Goal: Task Accomplishment & Management: Manage account settings

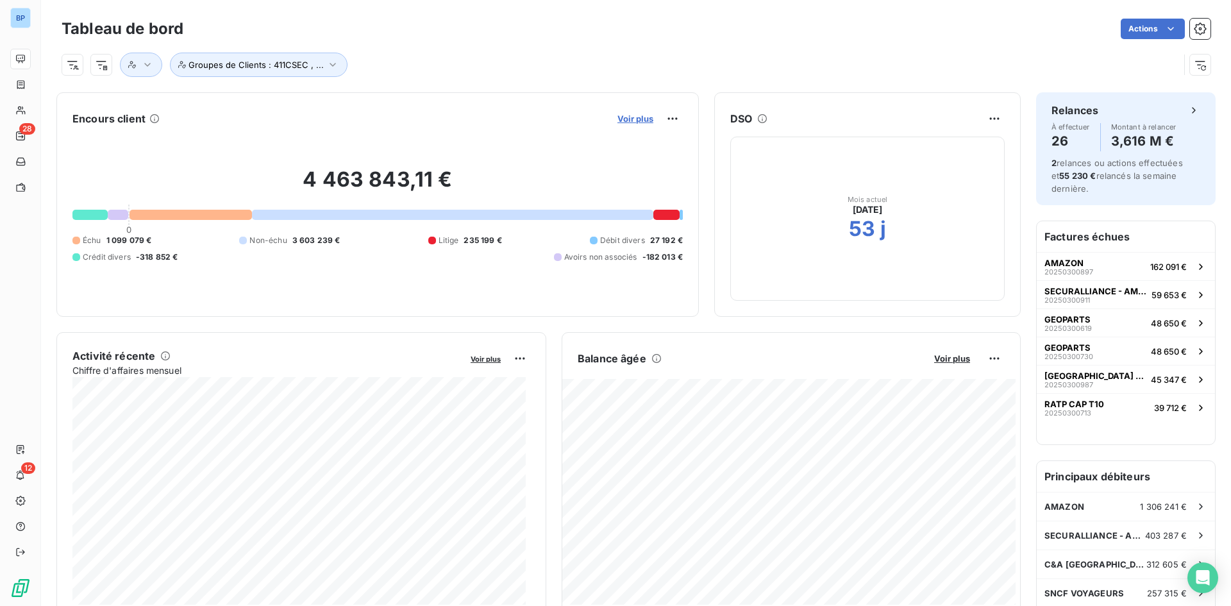
click at [617, 121] on span "Voir plus" at bounding box center [635, 118] width 36 height 10
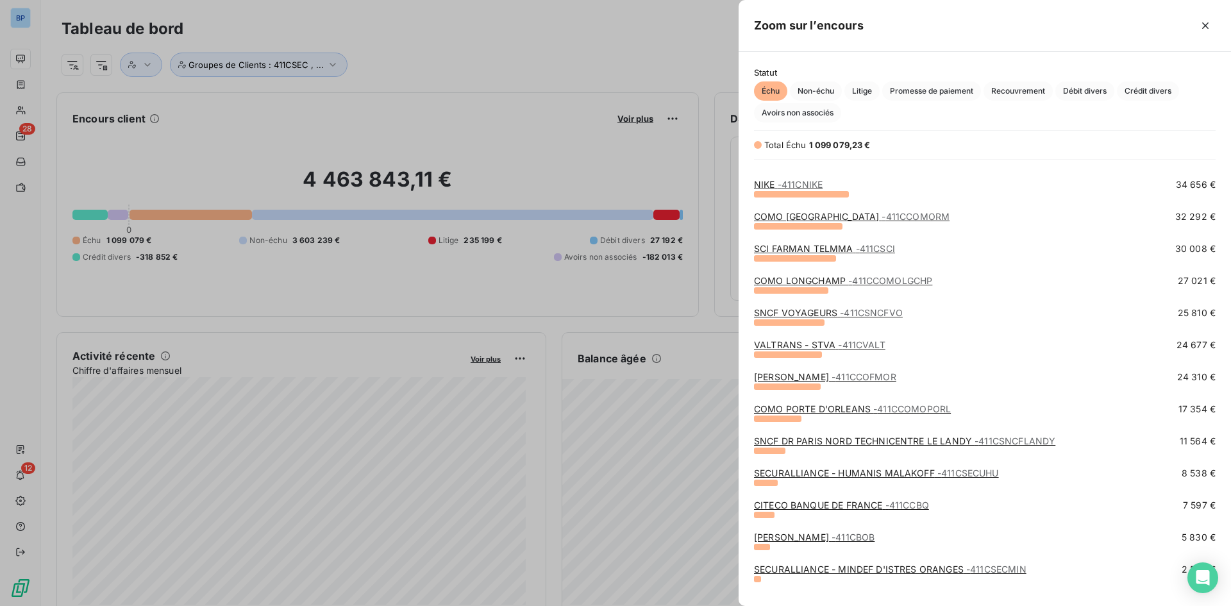
scroll to position [320, 0]
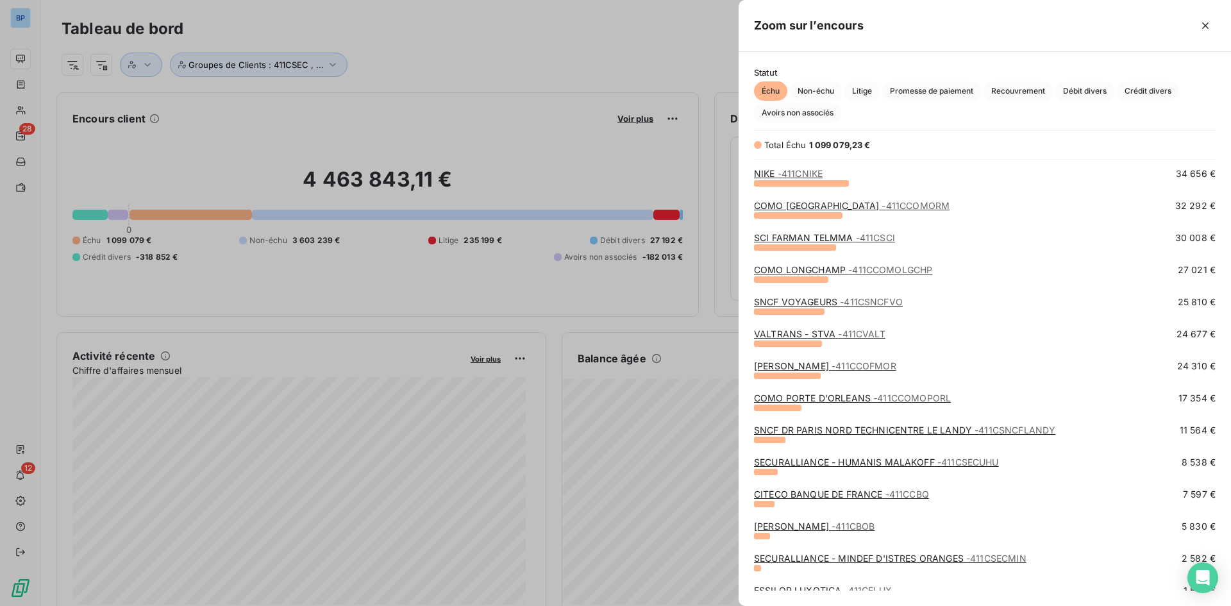
click at [863, 495] on link "CITECO BANQUE DE FRANCE - 411CCBQ" at bounding box center [841, 493] width 175 height 11
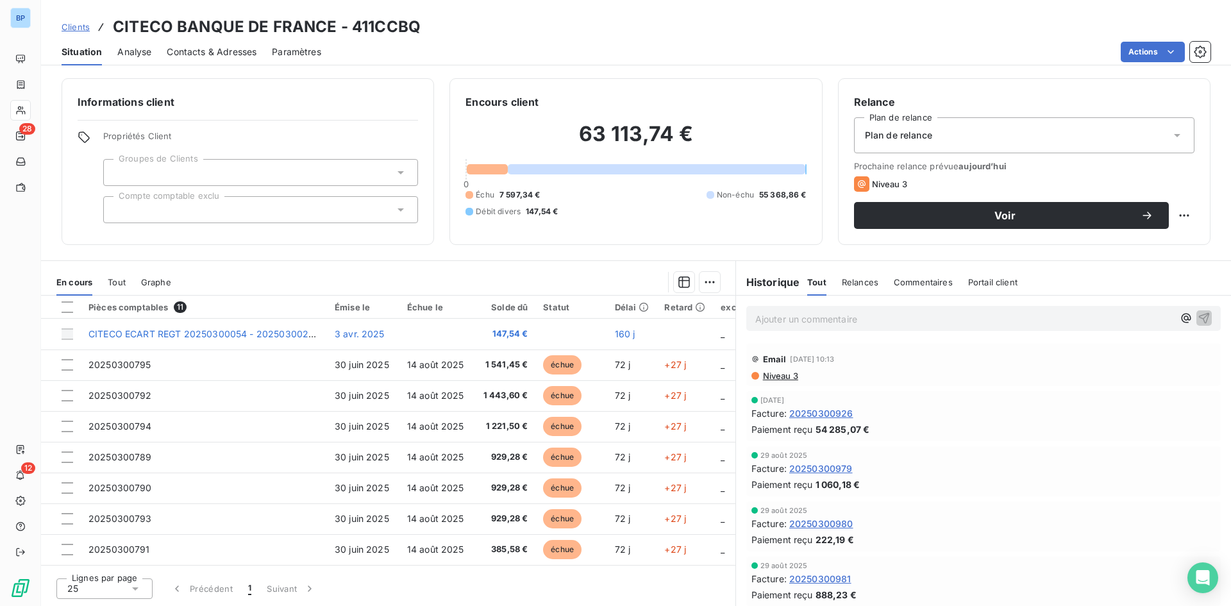
click at [971, 130] on div "Plan de relance" at bounding box center [1024, 135] width 340 height 36
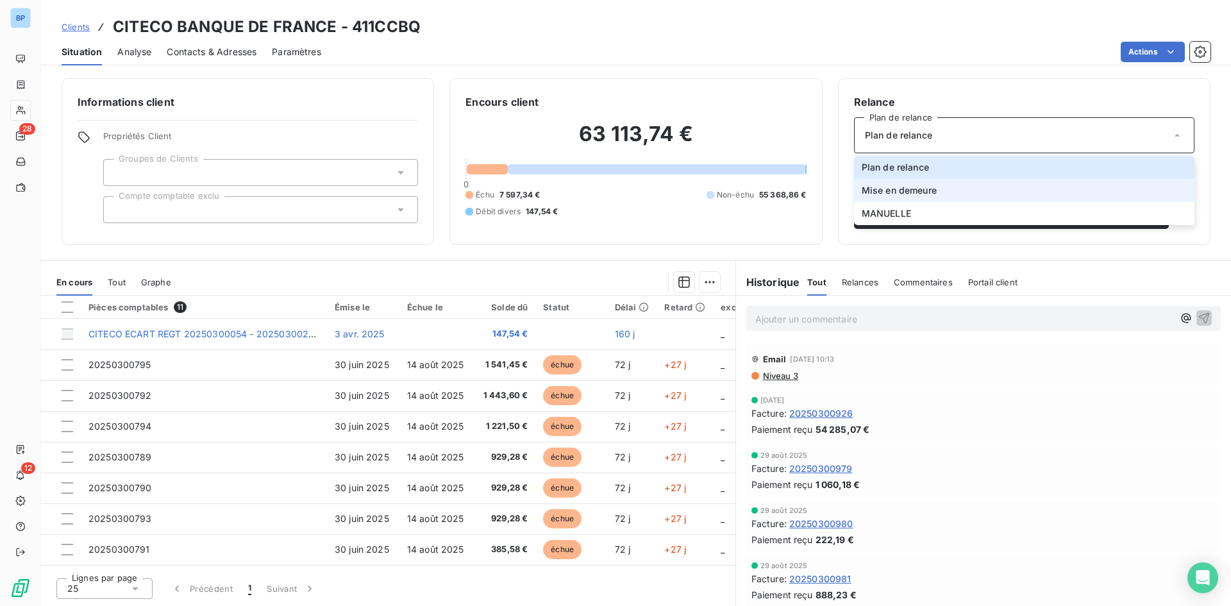
click at [927, 192] on span "Mise en demeure" at bounding box center [898, 190] width 75 height 13
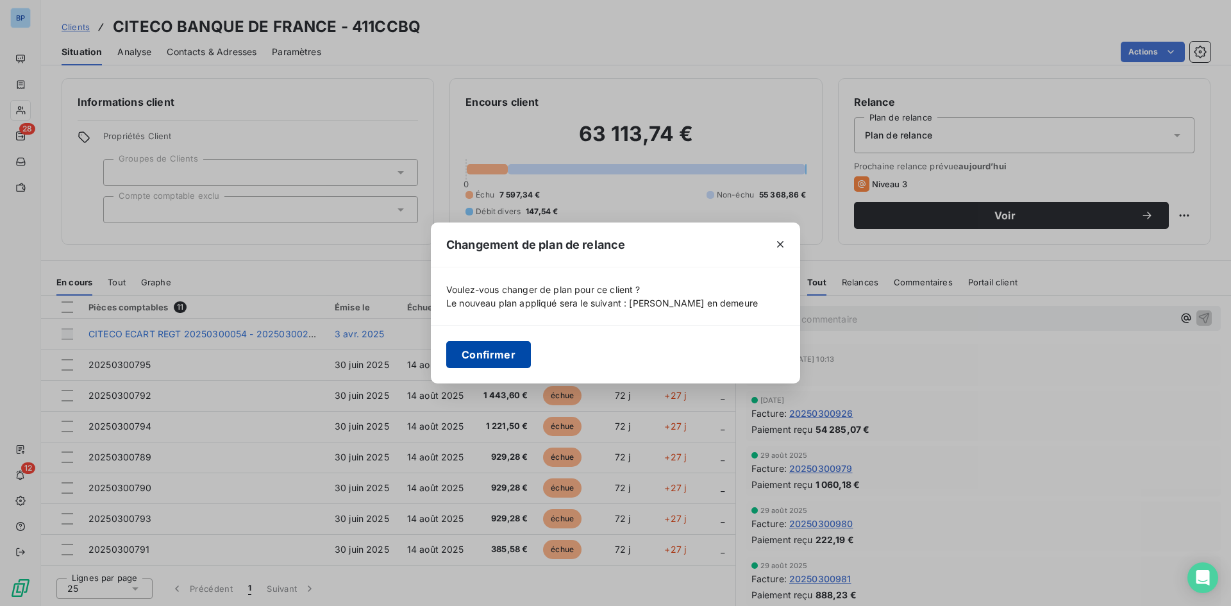
click at [501, 363] on button "Confirmer" at bounding box center [488, 354] width 85 height 27
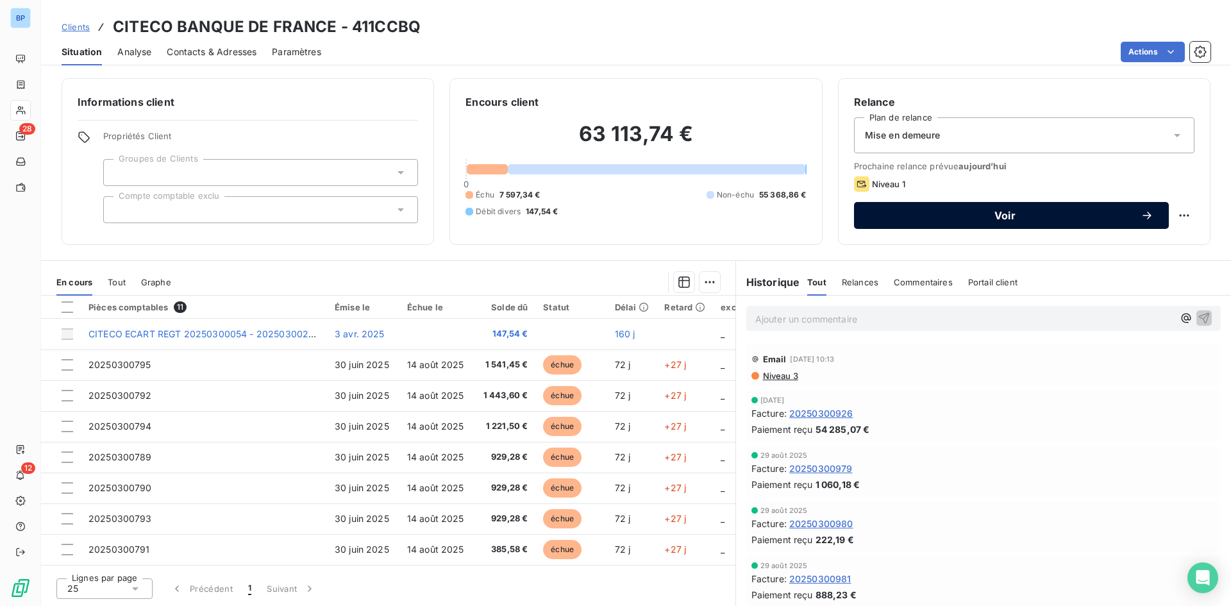
click at [969, 209] on div "Voir" at bounding box center [1011, 215] width 284 height 13
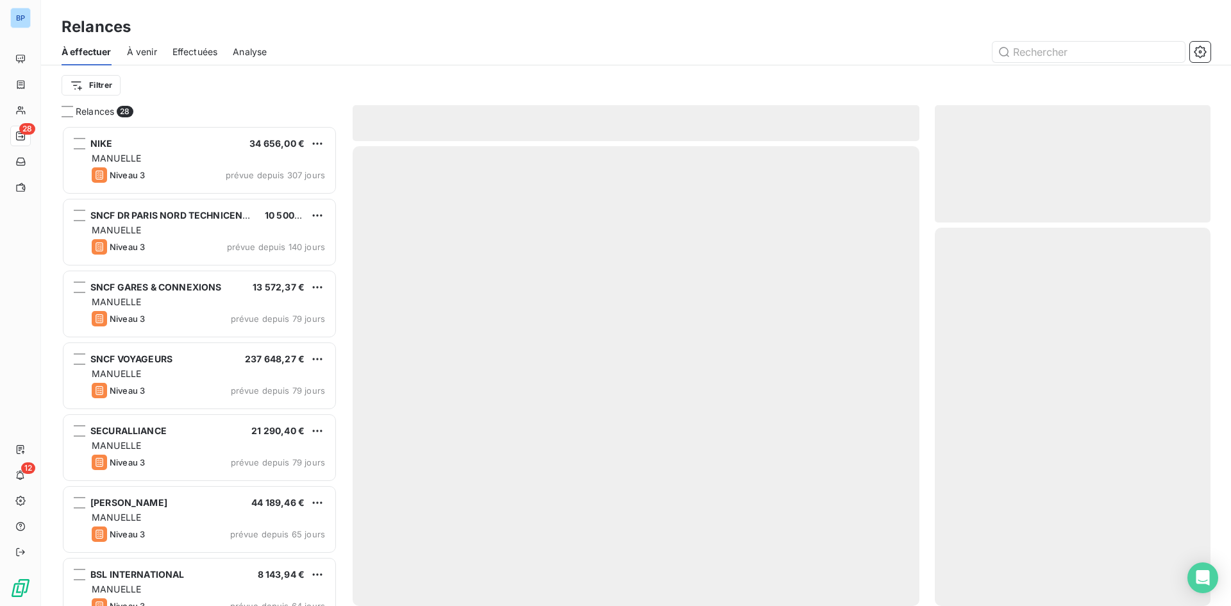
scroll to position [470, 266]
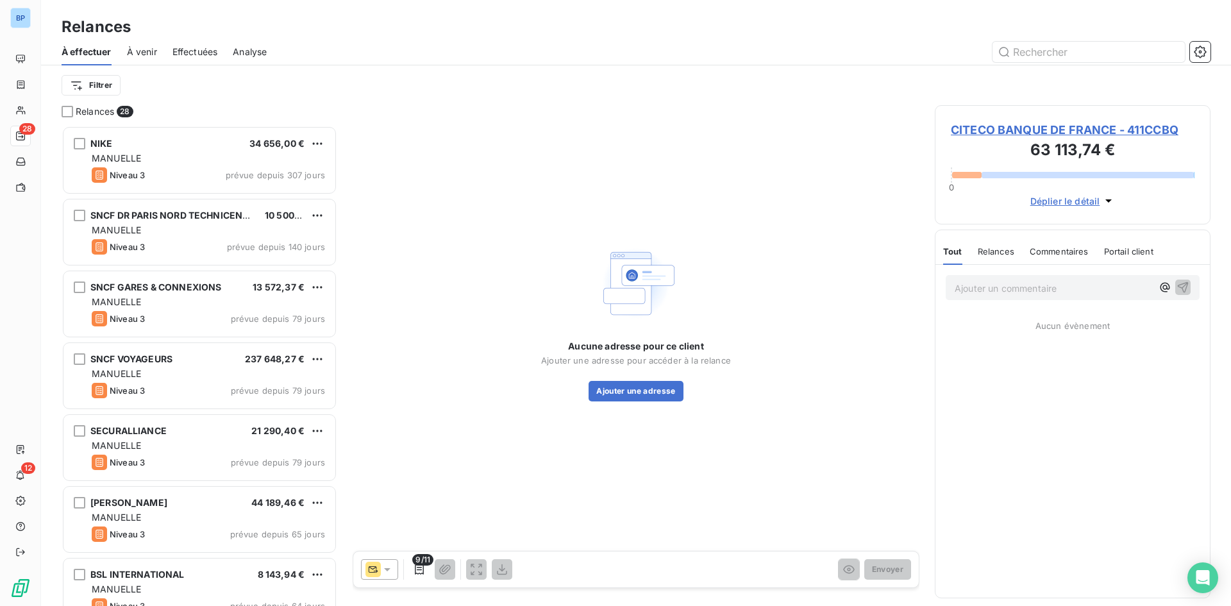
scroll to position [470, 266]
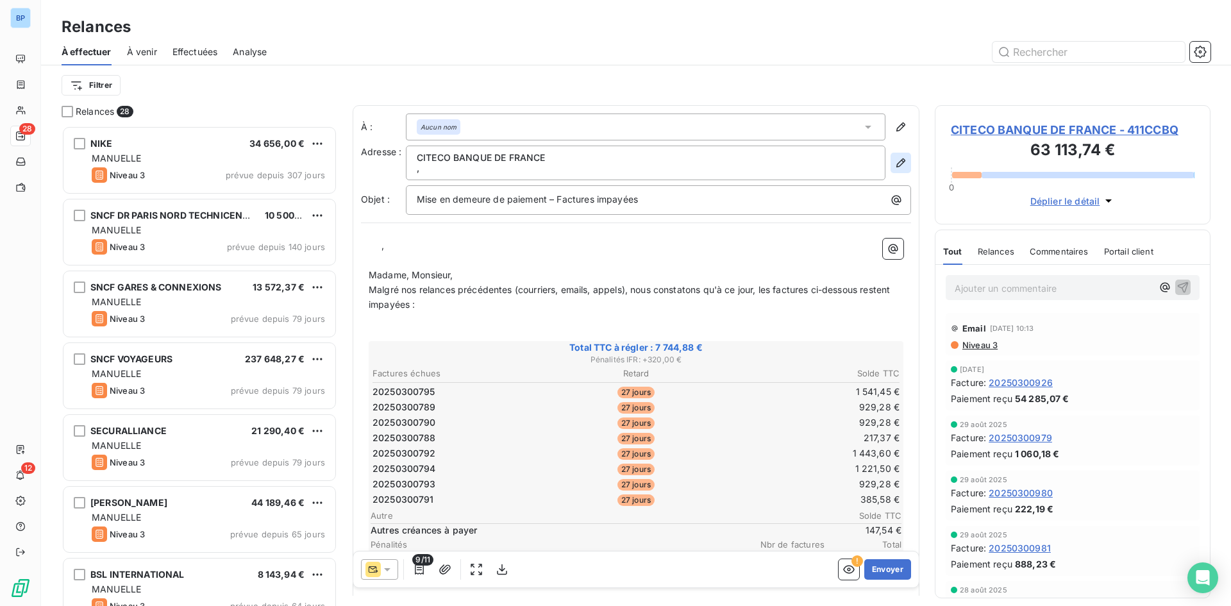
click at [894, 164] on icon "button" at bounding box center [900, 162] width 13 height 13
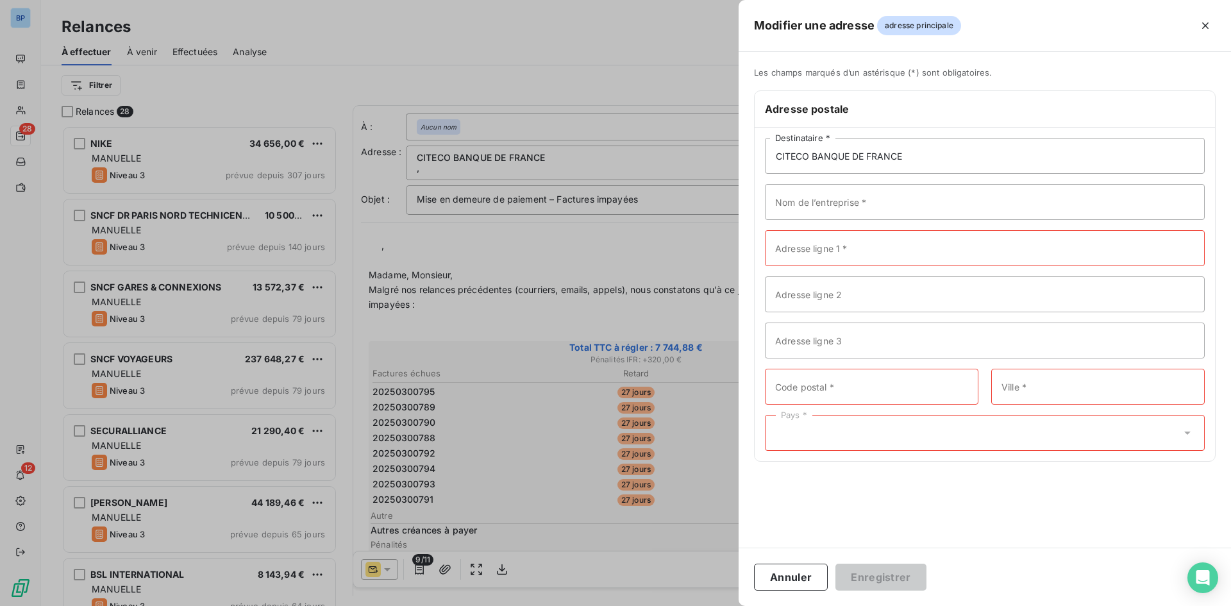
click at [539, 76] on div at bounding box center [615, 303] width 1231 height 606
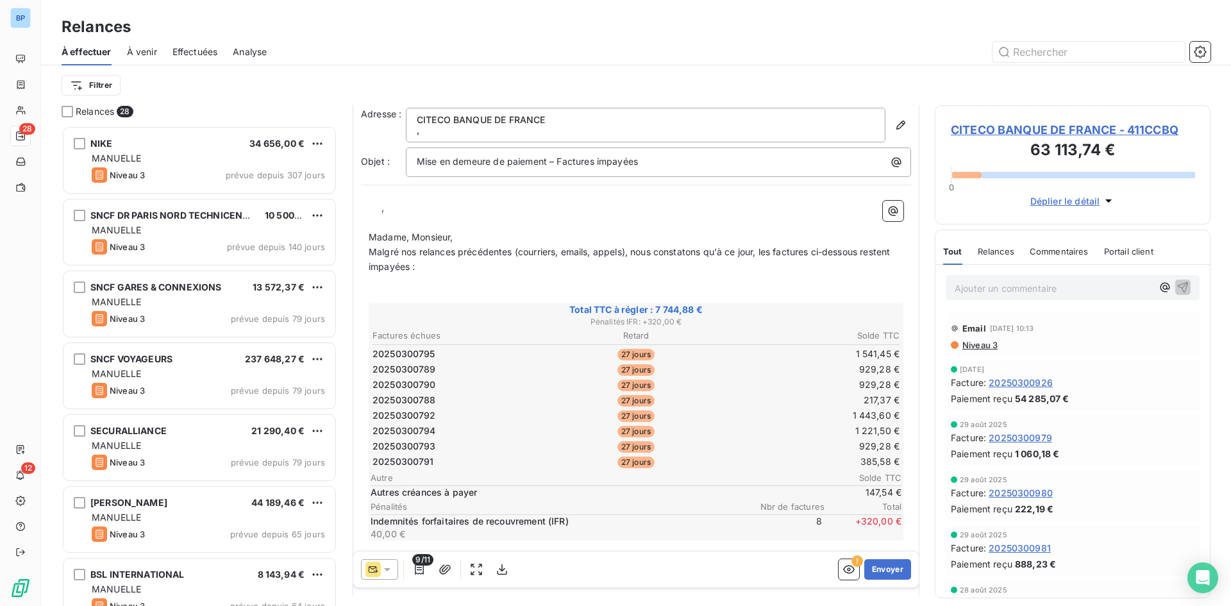
scroll to position [0, 0]
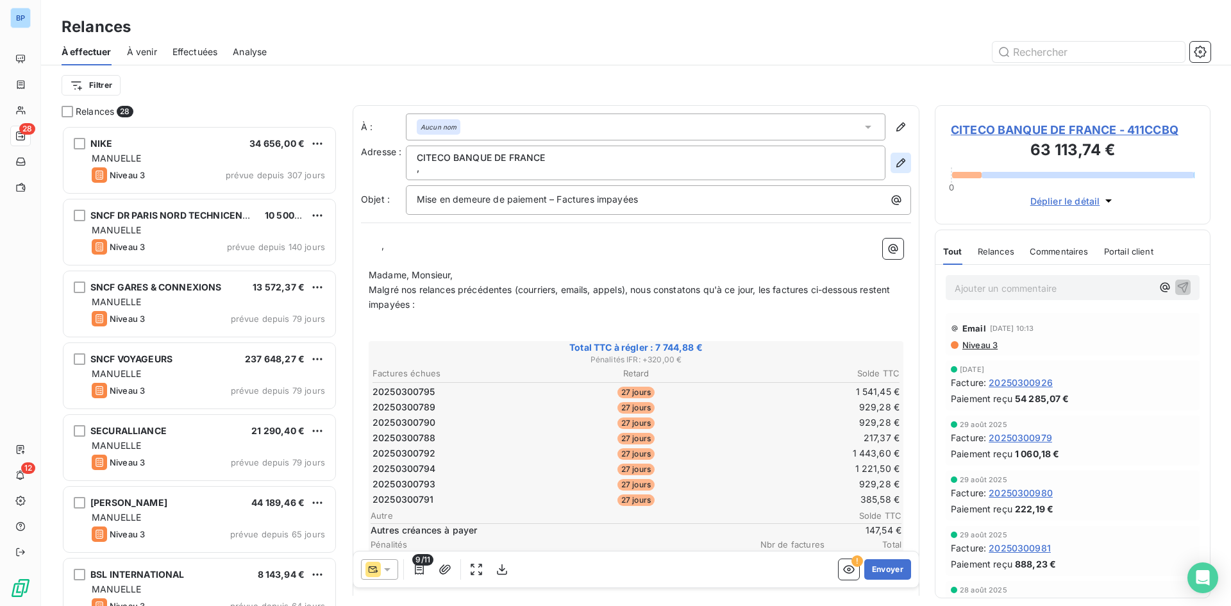
click at [896, 161] on icon "button" at bounding box center [900, 162] width 13 height 13
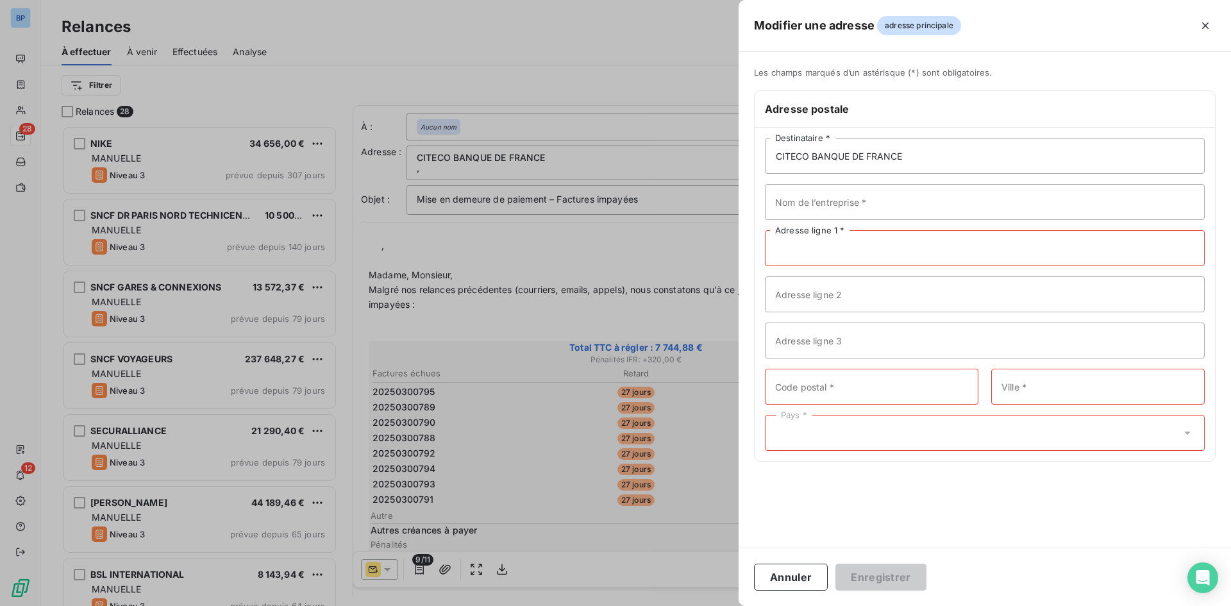
click at [912, 246] on input "Adresse ligne 1 *" at bounding box center [985, 248] width 440 height 36
click at [892, 252] on input "Adresse ligne 1 *" at bounding box center [985, 248] width 440 height 36
paste input "[STREET_ADDRESS][PERSON_NAME]"
type input "[STREET_ADDRESS][PERSON_NAME]"
click at [836, 383] on input "Code postal *" at bounding box center [871, 387] width 213 height 36
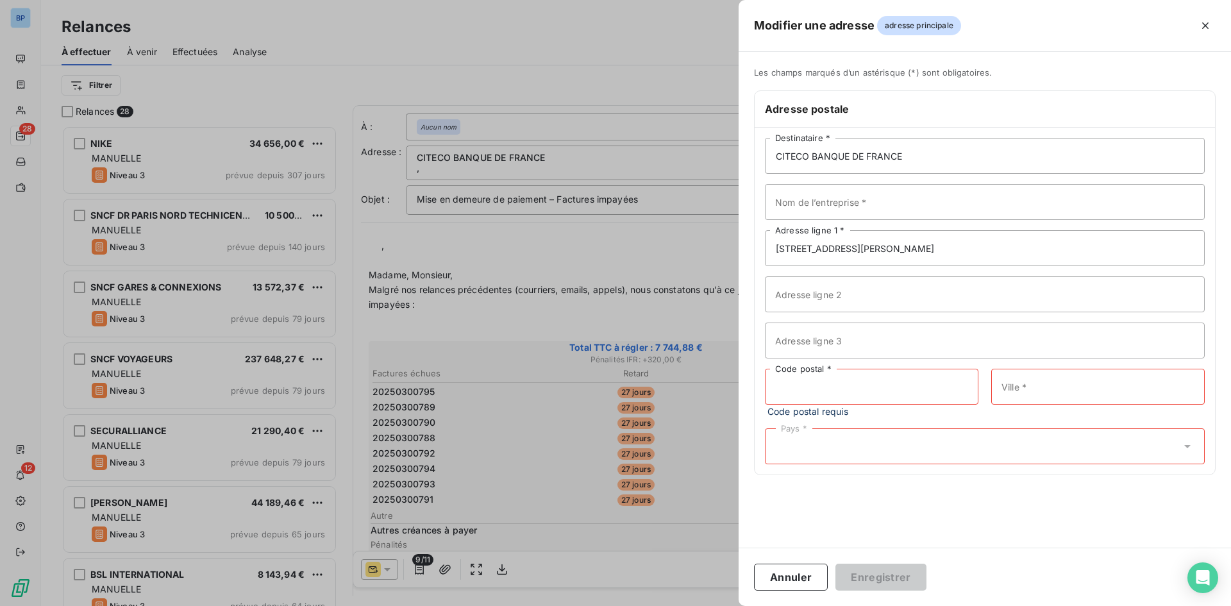
click at [793, 390] on input "Code postal *" at bounding box center [871, 387] width 213 height 36
paste input "75017"
type input "75017"
click at [1063, 386] on input "Ville *" at bounding box center [1097, 387] width 213 height 36
click at [1013, 377] on input "Ville *" at bounding box center [1097, 387] width 213 height 36
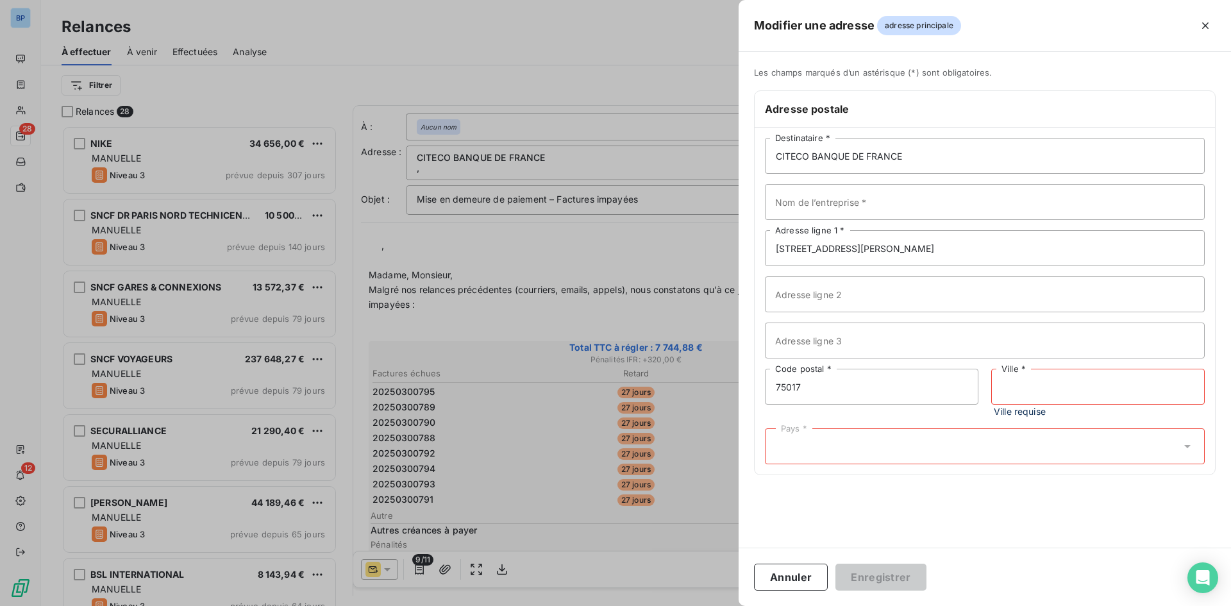
paste input "[GEOGRAPHIC_DATA]"
type input "[GEOGRAPHIC_DATA]"
click at [858, 428] on div "Pays *" at bounding box center [985, 433] width 440 height 36
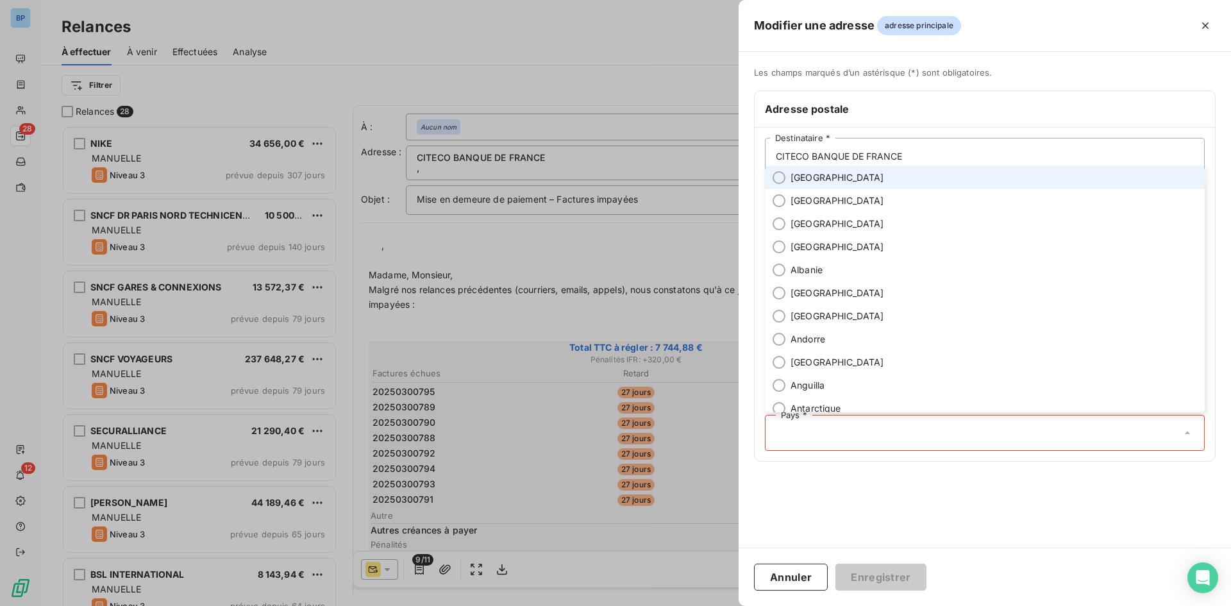
click at [799, 187] on li "[GEOGRAPHIC_DATA]" at bounding box center [985, 177] width 440 height 23
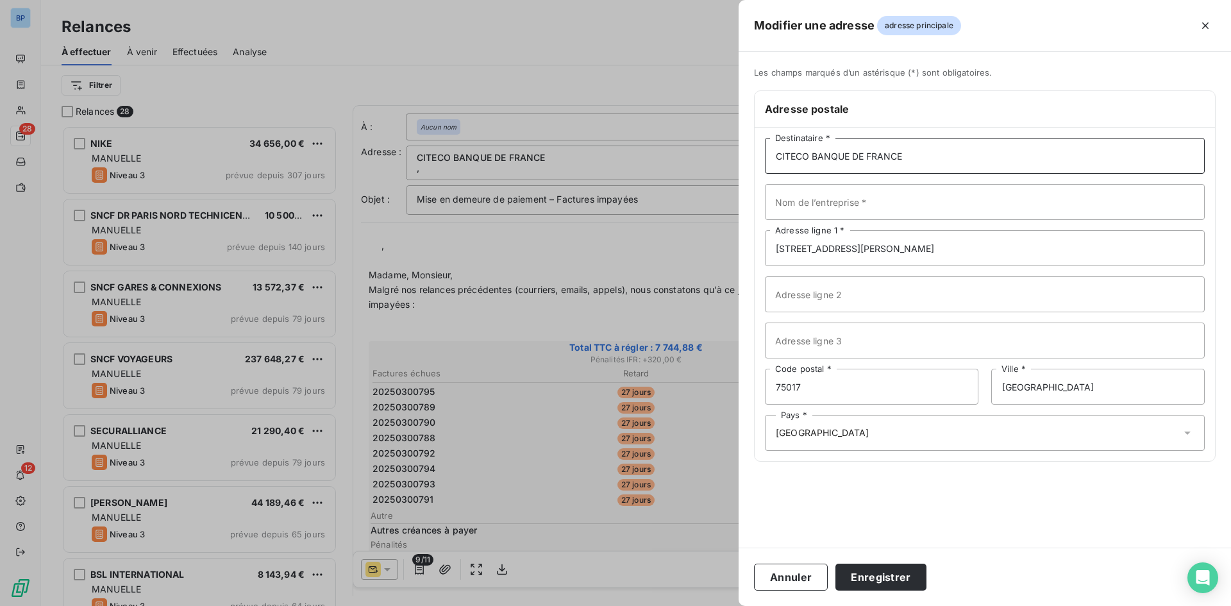
click at [917, 159] on input "CITECO BANQUE DE FRANCE" at bounding box center [985, 156] width 440 height 36
drag, startPoint x: 917, startPoint y: 160, endPoint x: 541, endPoint y: 145, distance: 376.5
click at [542, 605] on div "Modifier une adresse adresse principale Les champs marqués d’un [DEMOGRAPHIC_DA…" at bounding box center [615, 606] width 1231 height 0
click at [841, 207] on input "Nom de l’entreprise *" at bounding box center [985, 202] width 440 height 36
paste input "CITECO BANQUE DE FRANCE"
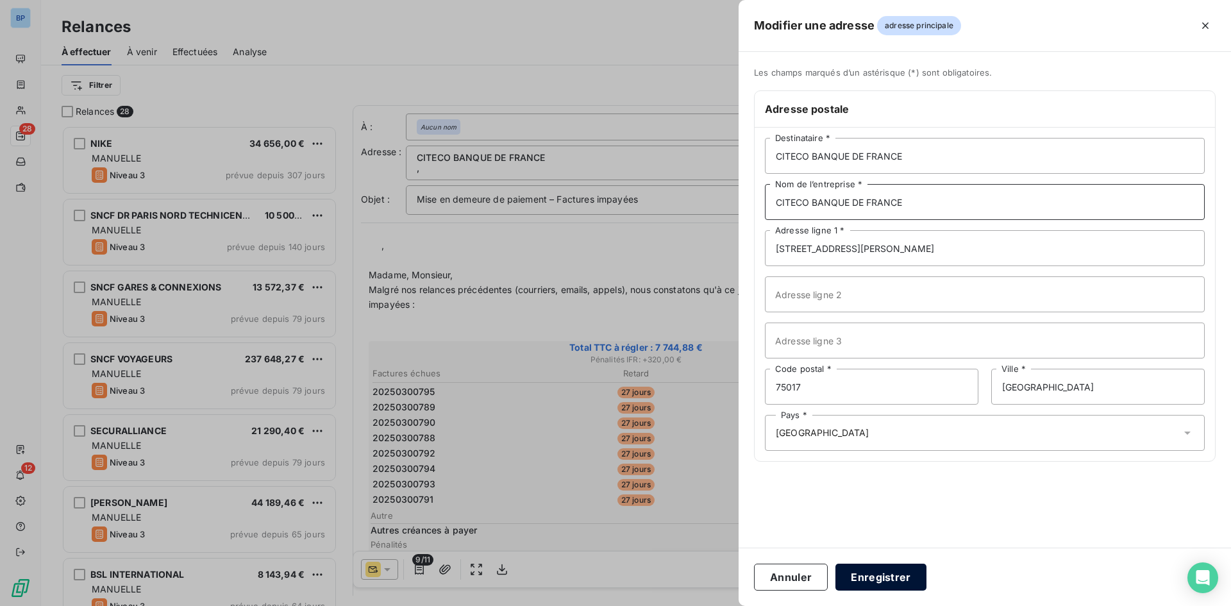
type input "CITECO BANQUE DE FRANCE"
click at [869, 576] on button "Enregistrer" at bounding box center [880, 576] width 91 height 27
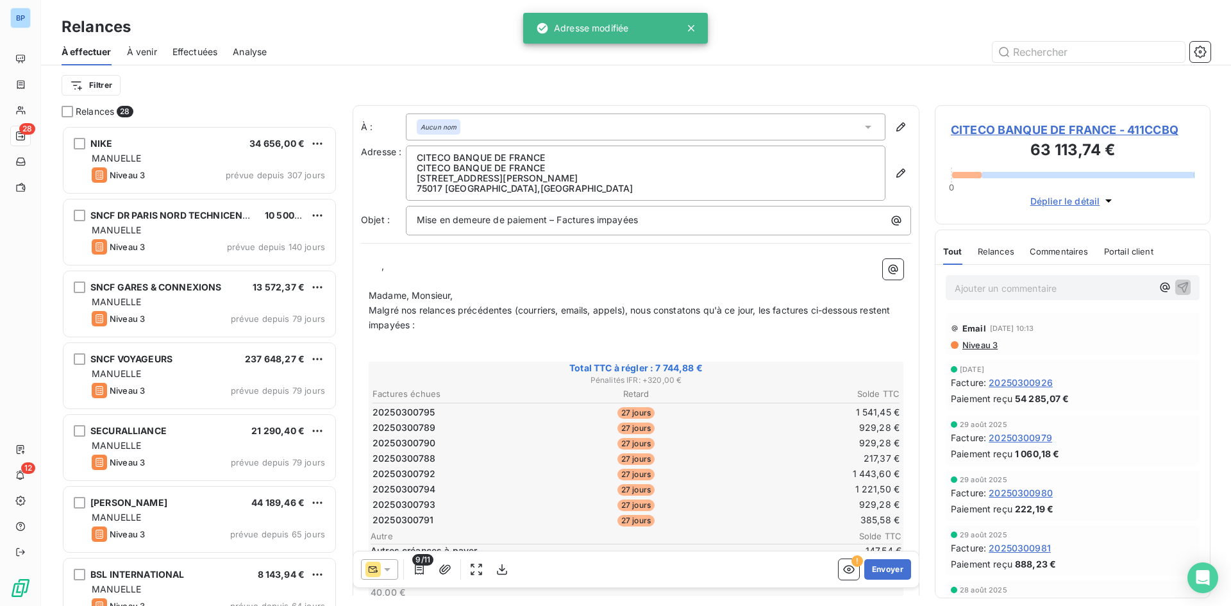
click at [369, 296] on span "Madame, Monsieur," at bounding box center [411, 295] width 85 height 11
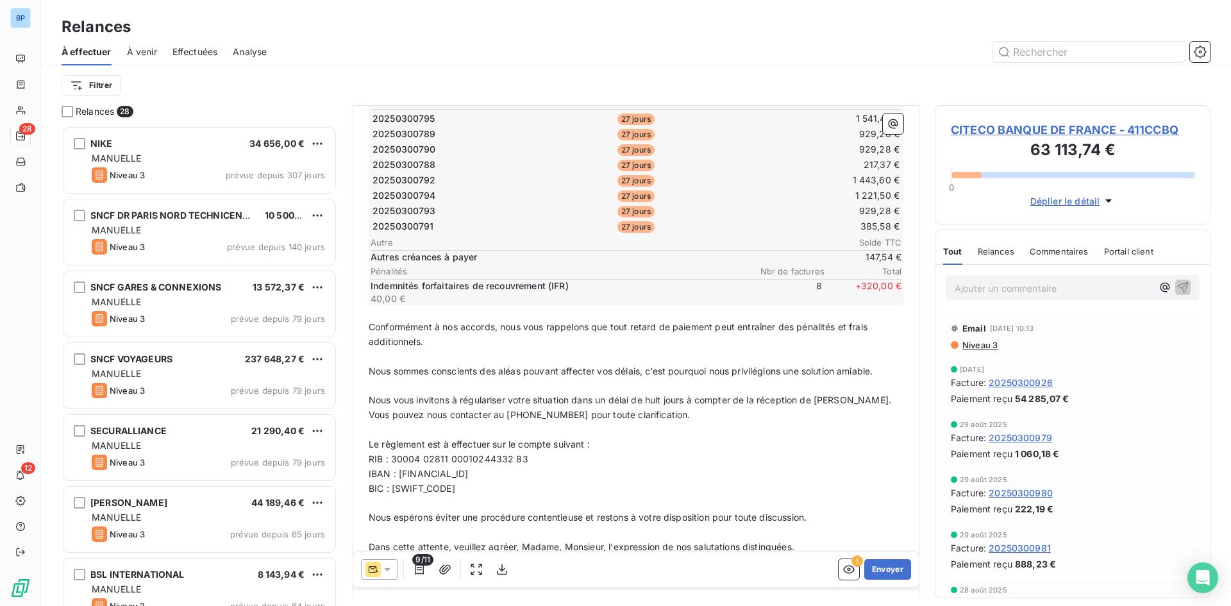
scroll to position [320, 0]
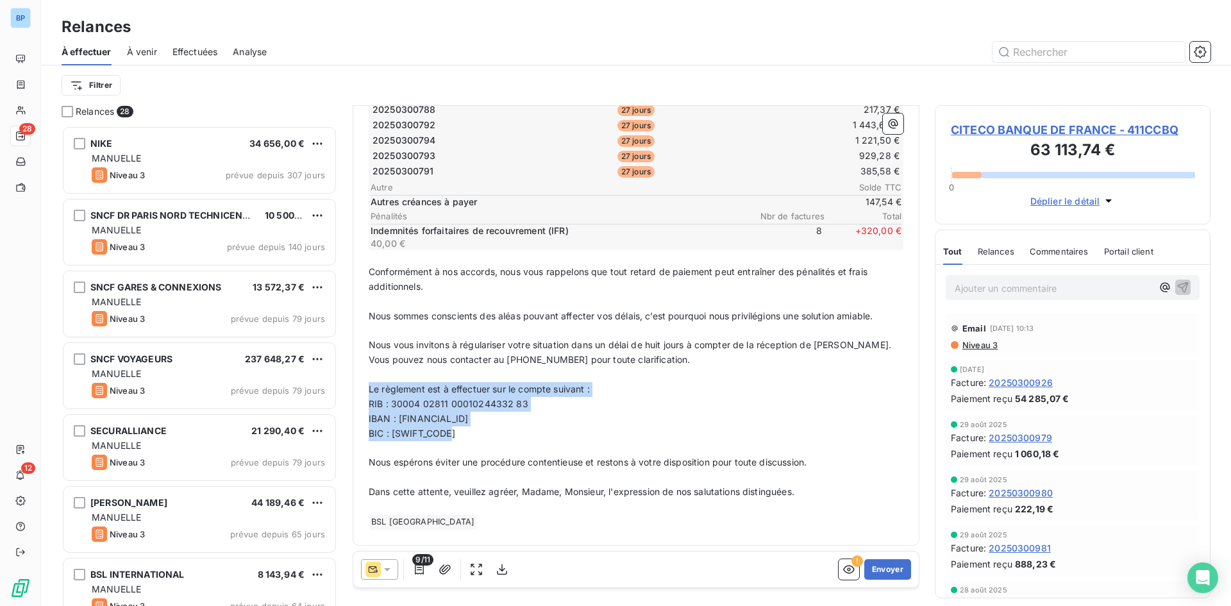
drag, startPoint x: 461, startPoint y: 433, endPoint x: 358, endPoint y: 390, distance: 112.0
click at [358, 390] on div "À : Aucun nom Adresse : CITECO BANQUE DE FRANCE CITECO BANQUE DE FRANCE [STREET…" at bounding box center [636, 166] width 567 height 760
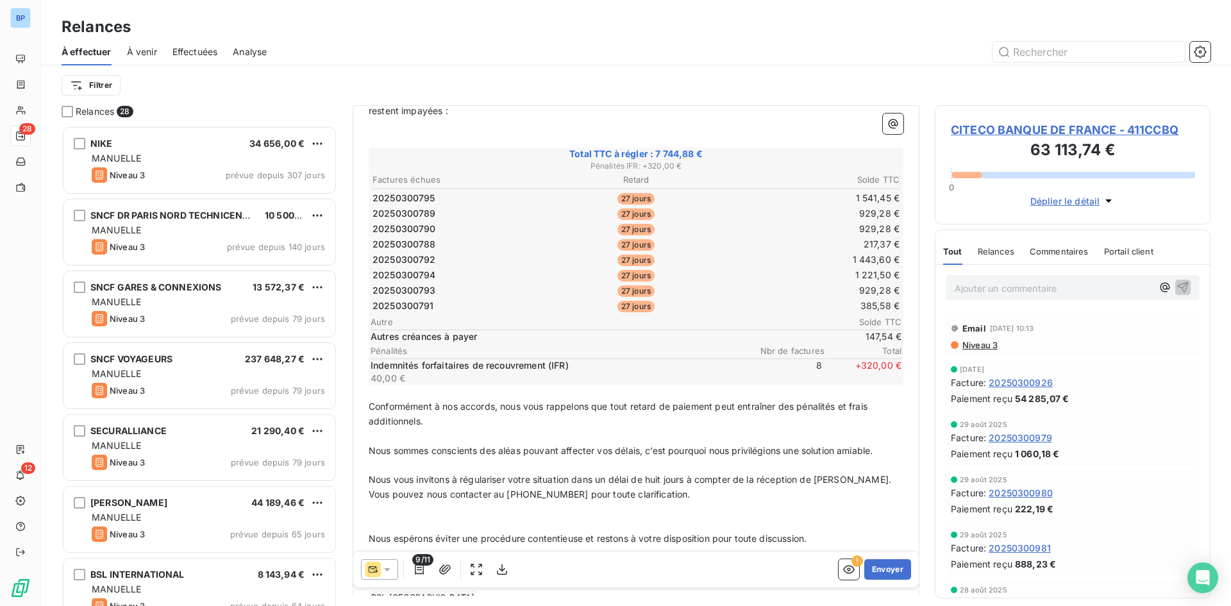
scroll to position [261, 0]
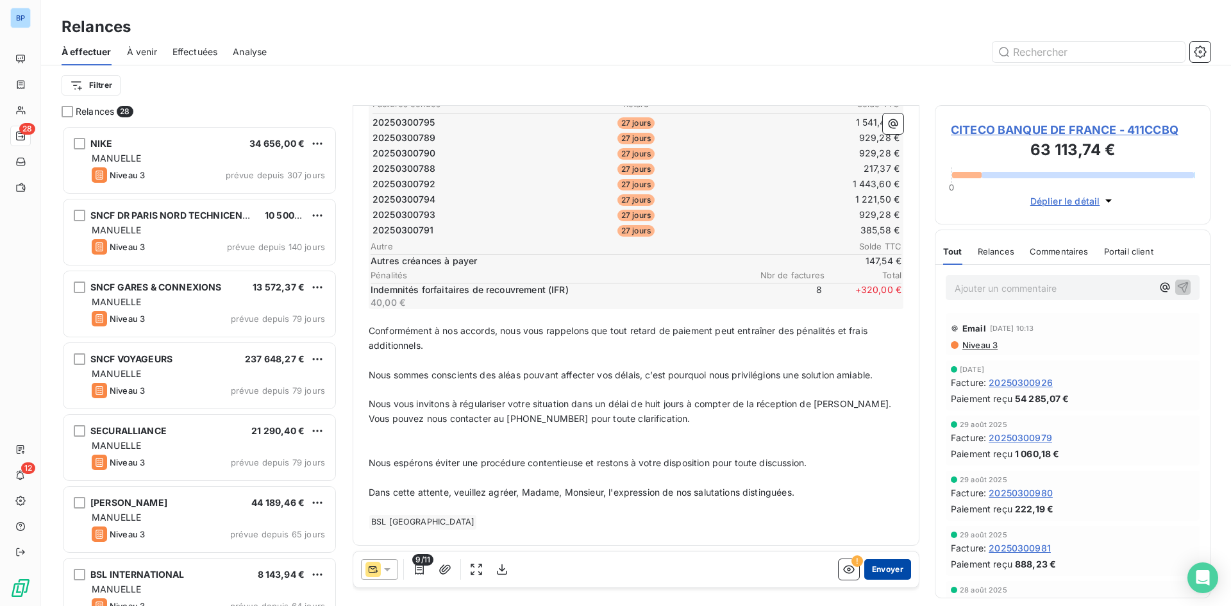
click at [875, 570] on button "Envoyer" at bounding box center [887, 569] width 47 height 21
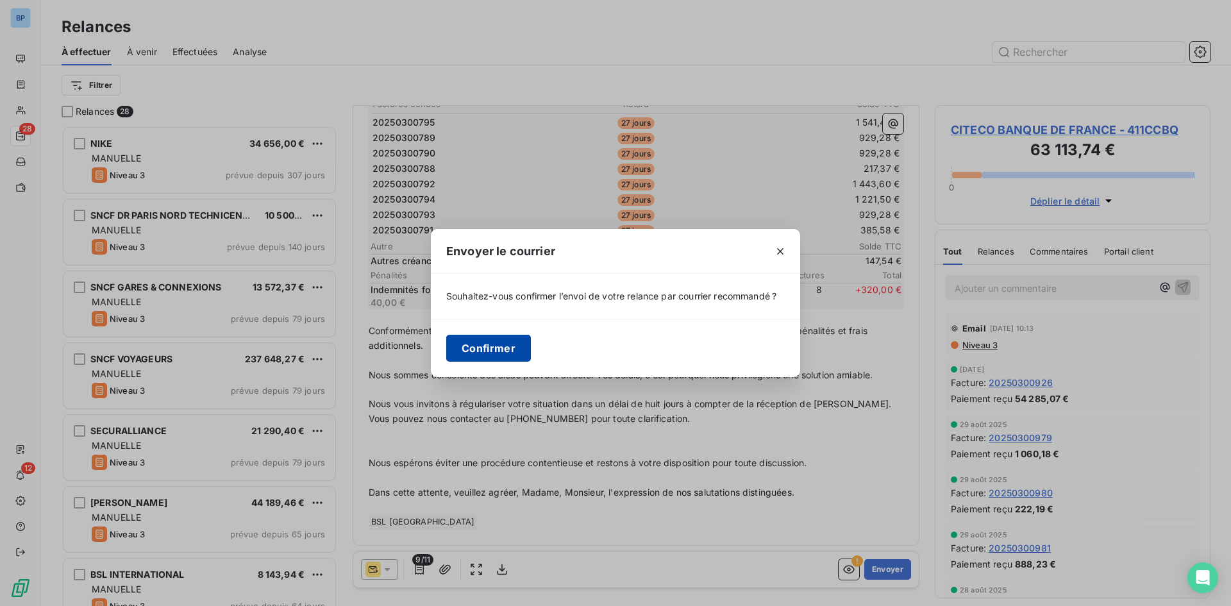
click at [506, 350] on button "Confirmer" at bounding box center [488, 348] width 85 height 27
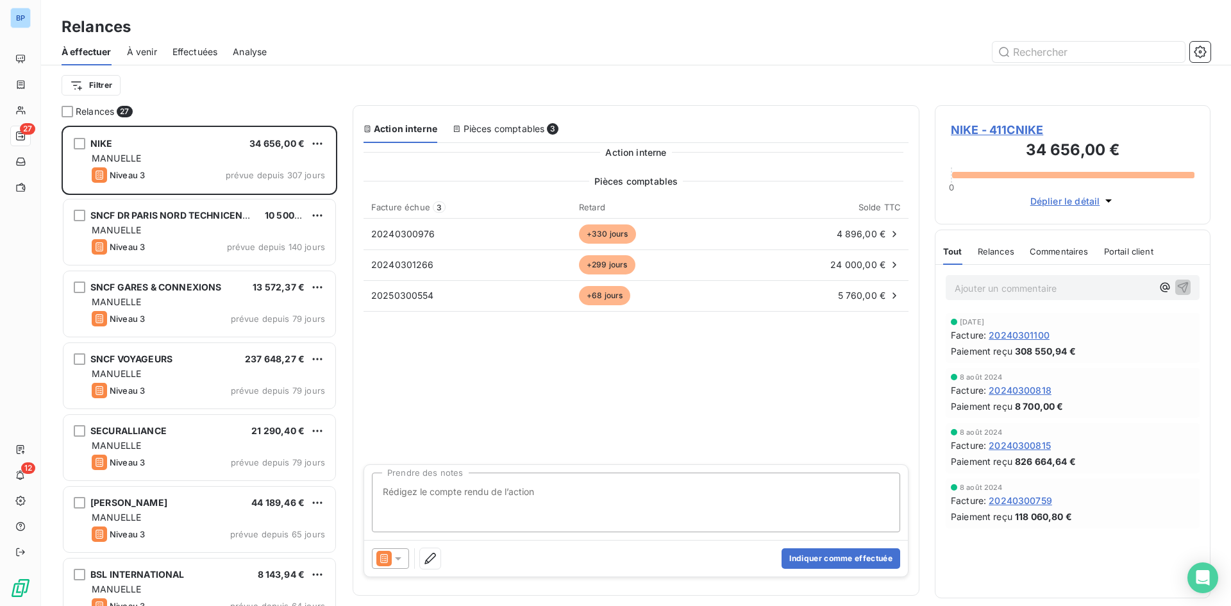
click at [499, 129] on div "Pièces comptables 3" at bounding box center [506, 128] width 106 height 13
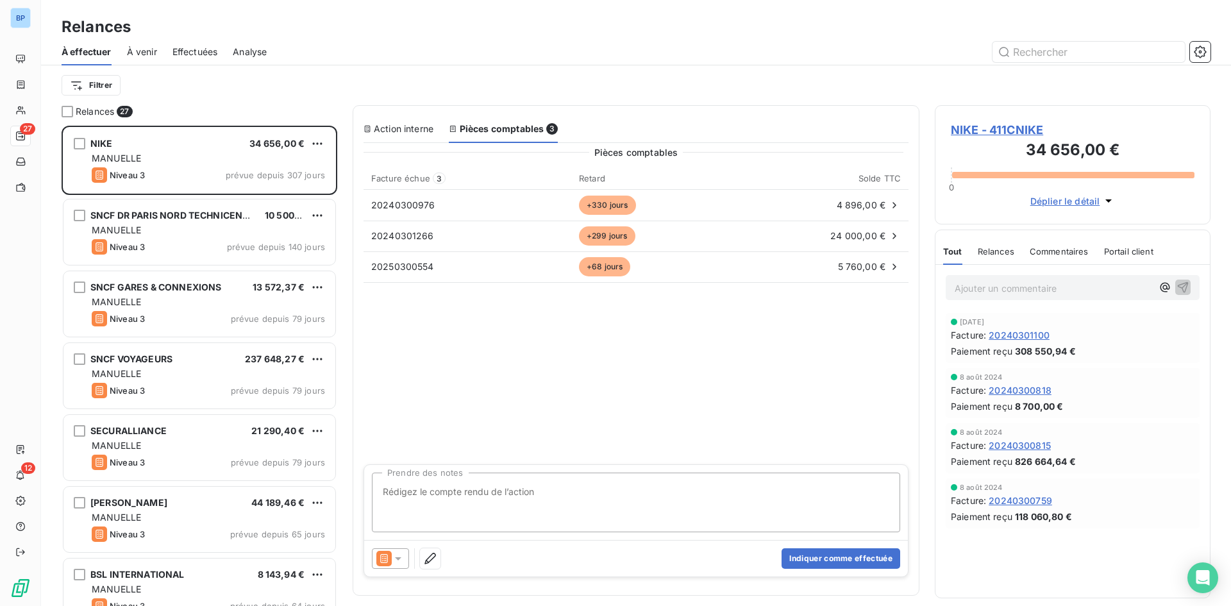
click at [407, 131] on div "Action interne" at bounding box center [398, 128] width 70 height 13
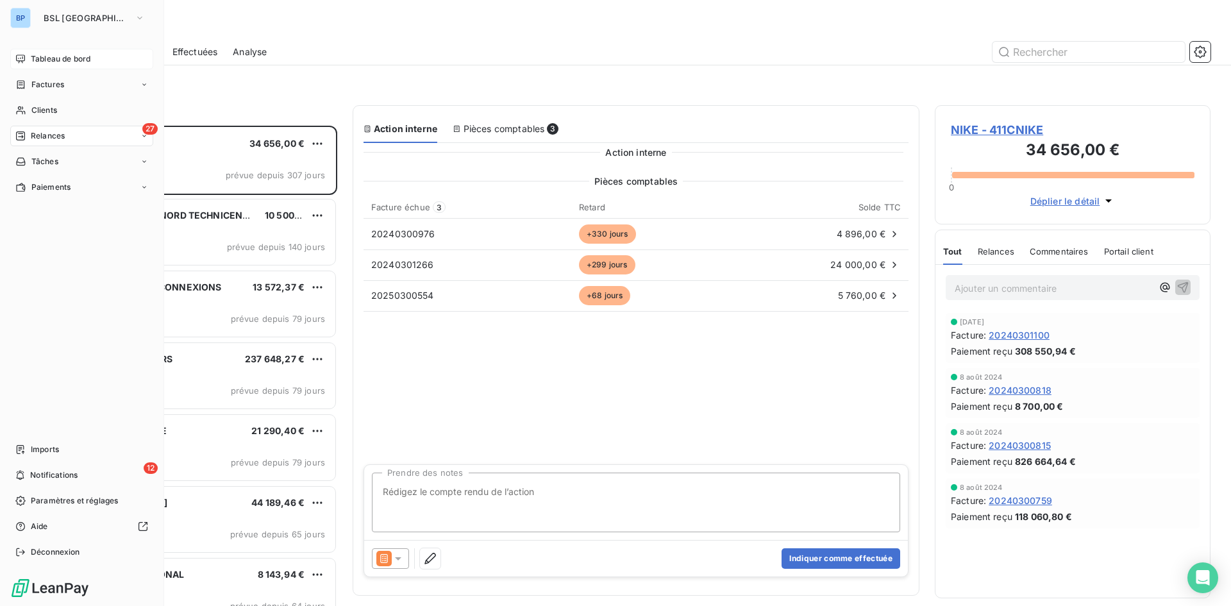
click at [69, 59] on span "Tableau de bord" at bounding box center [61, 59] width 60 height 12
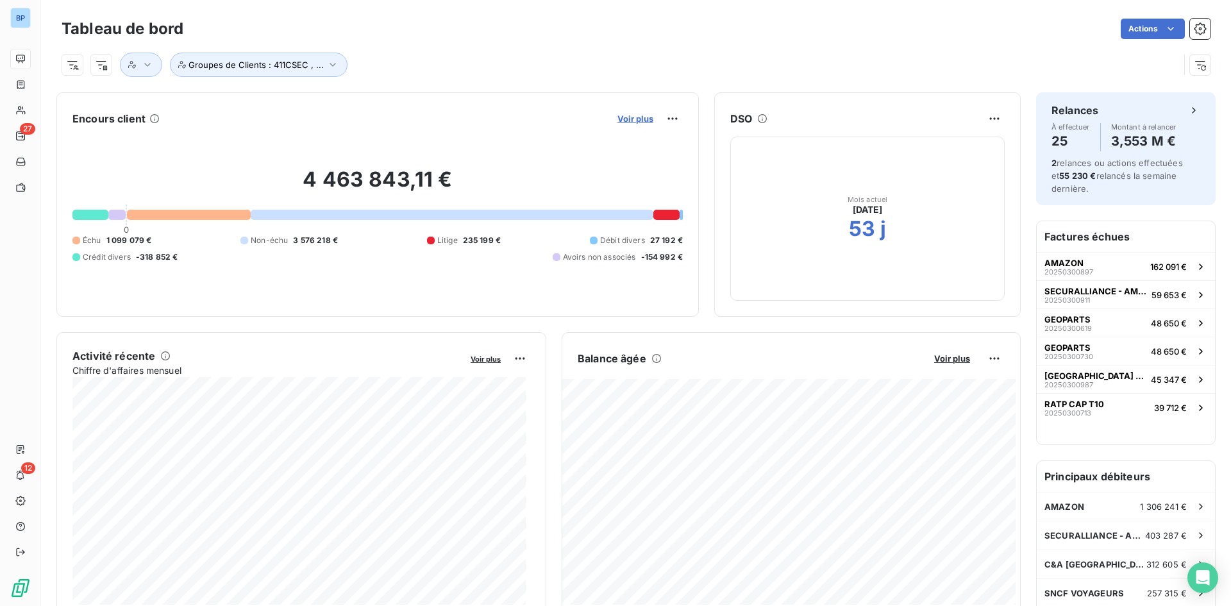
click at [617, 117] on span "Voir plus" at bounding box center [635, 118] width 36 height 10
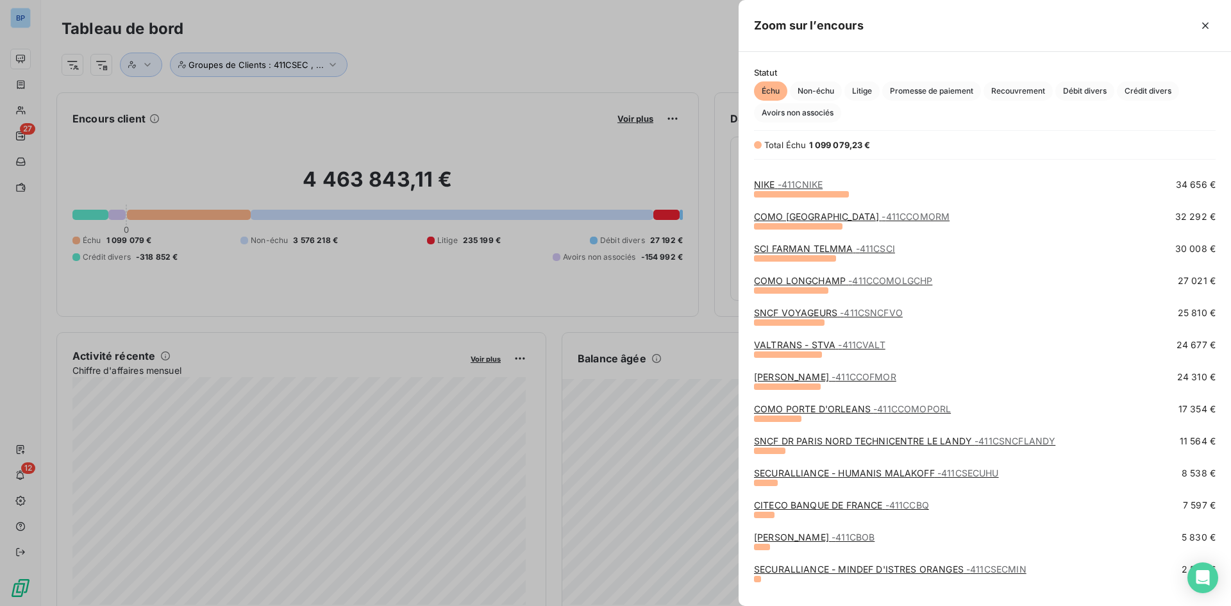
scroll to position [385, 0]
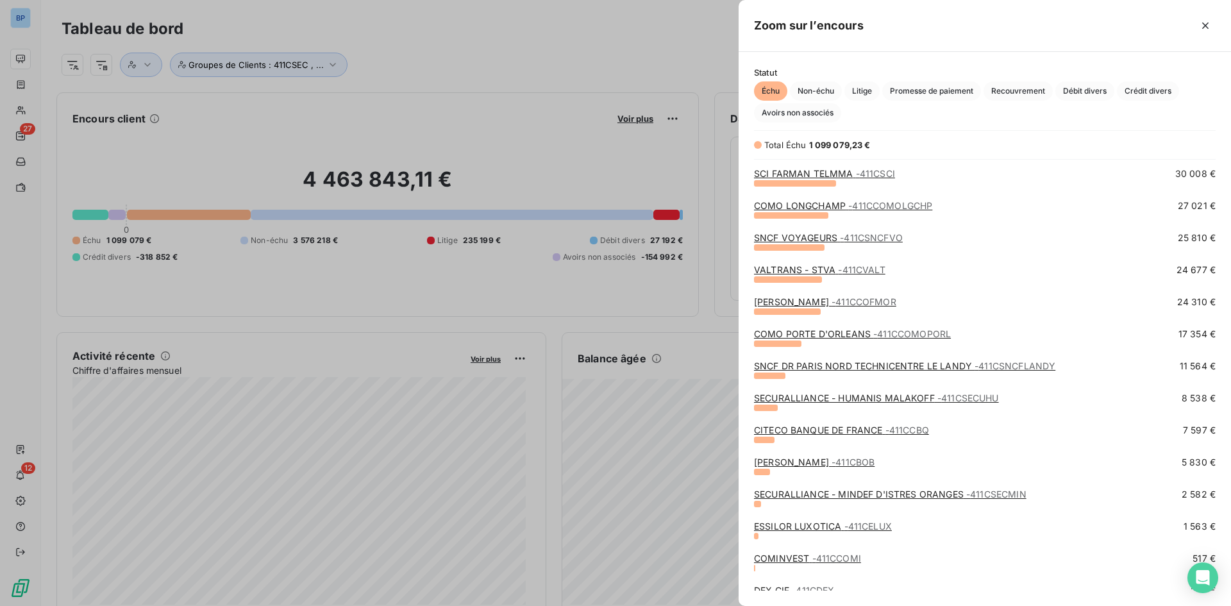
click at [869, 428] on link "CITECO BANQUE DE FRANCE - 411CCBQ" at bounding box center [841, 429] width 175 height 11
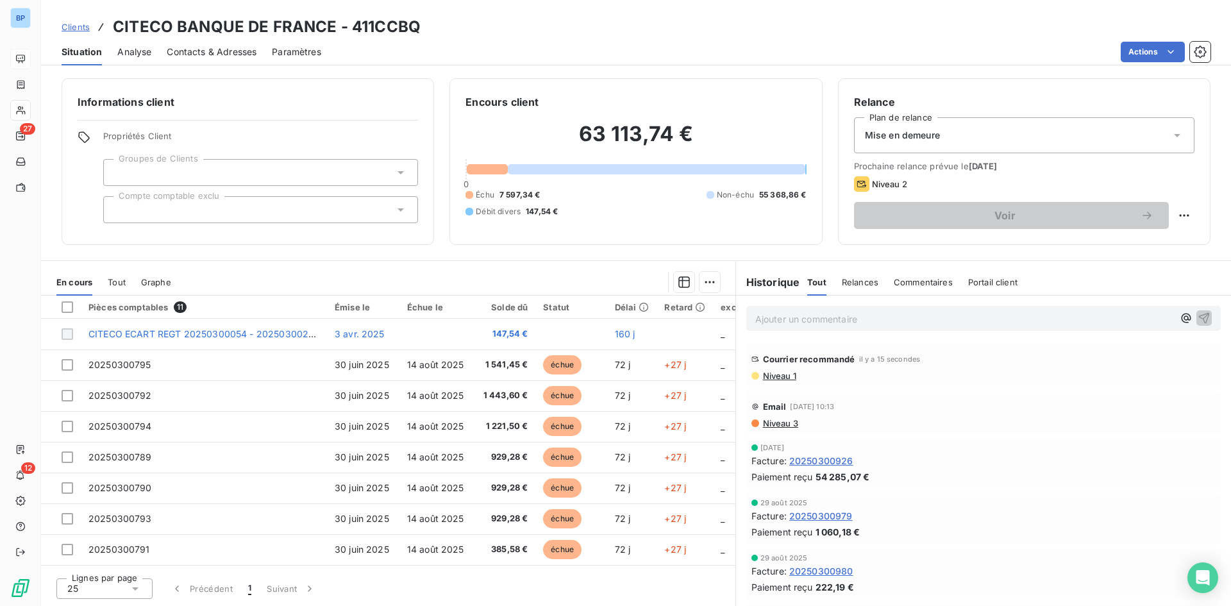
click at [779, 376] on span "Niveau 1" at bounding box center [778, 375] width 35 height 10
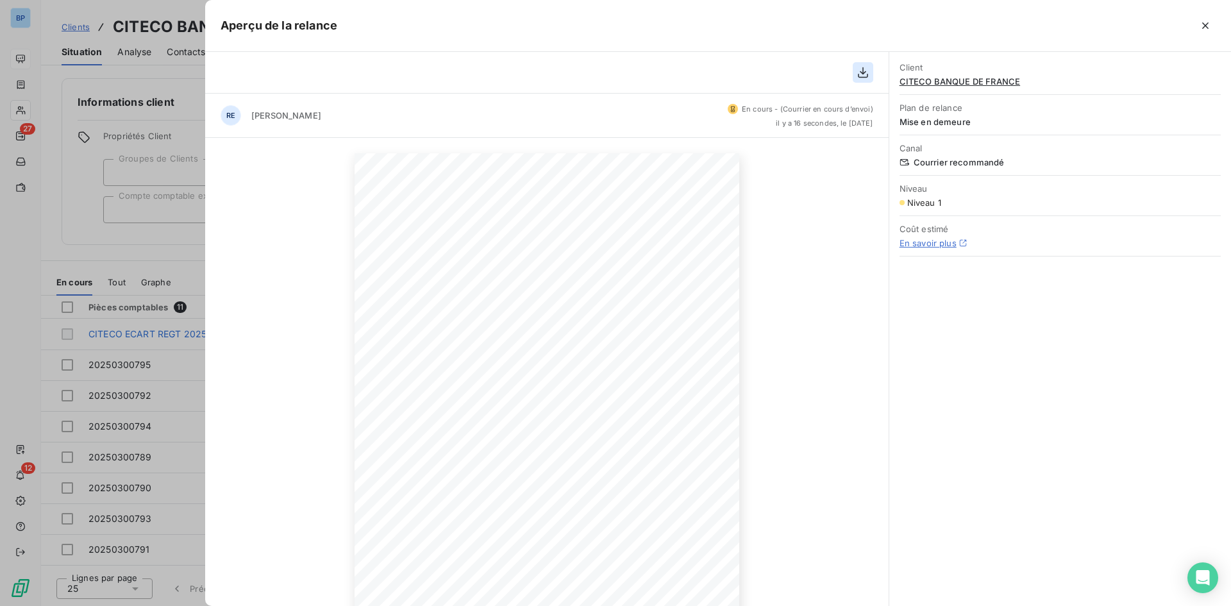
click at [867, 70] on icon "button" at bounding box center [862, 72] width 13 height 13
click at [49, 214] on div at bounding box center [615, 303] width 1231 height 606
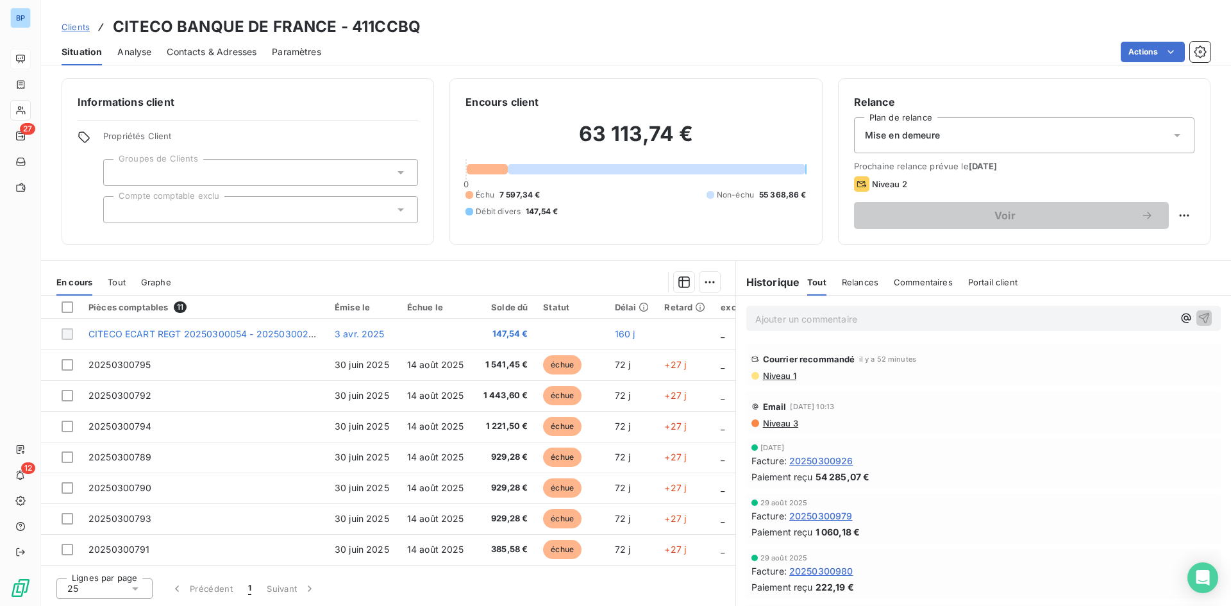
click at [453, 54] on div "Actions" at bounding box center [773, 52] width 874 height 21
drag, startPoint x: 268, startPoint y: 33, endPoint x: 96, endPoint y: 44, distance: 172.1
click at [96, 44] on div "Clients CITECO BANQUE DE FRANCE - 411CCBQ Situation Analyse Contacts & Adresses…" at bounding box center [636, 32] width 1190 height 65
click at [143, 28] on h3 "CITECO BANQUE DE FRANCE - 411CCBQ" at bounding box center [267, 26] width 308 height 23
click at [695, 128] on h2 "63 113,74 €" at bounding box center [635, 140] width 340 height 38
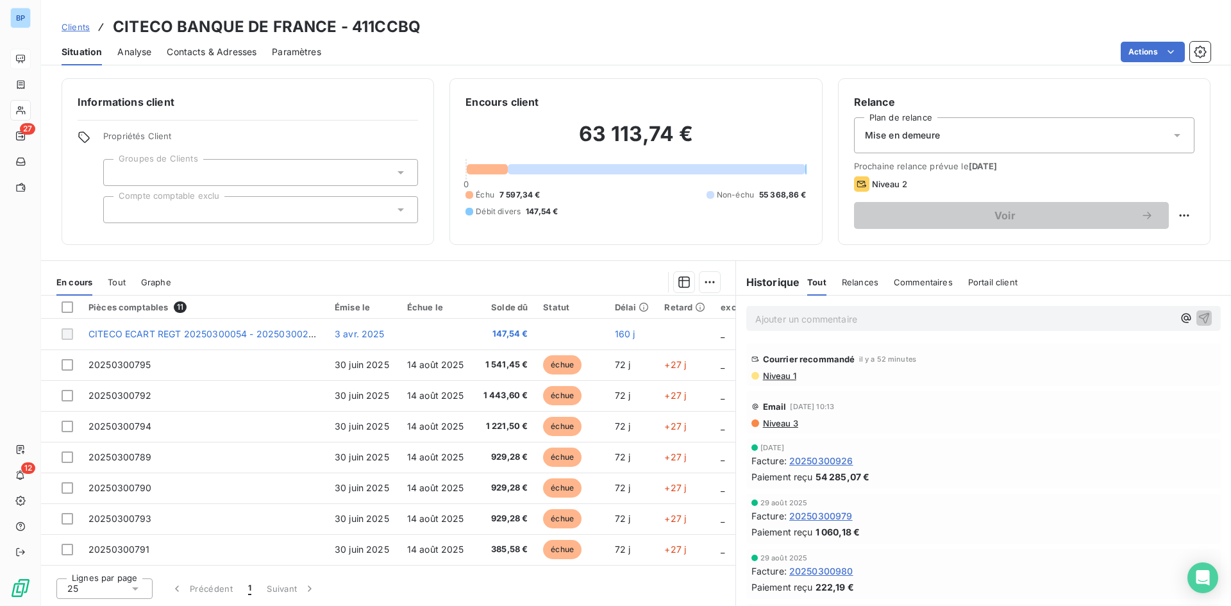
click at [580, 29] on div "Clients CITECO BANQUE DE FRANCE - 411CCBQ" at bounding box center [636, 26] width 1190 height 23
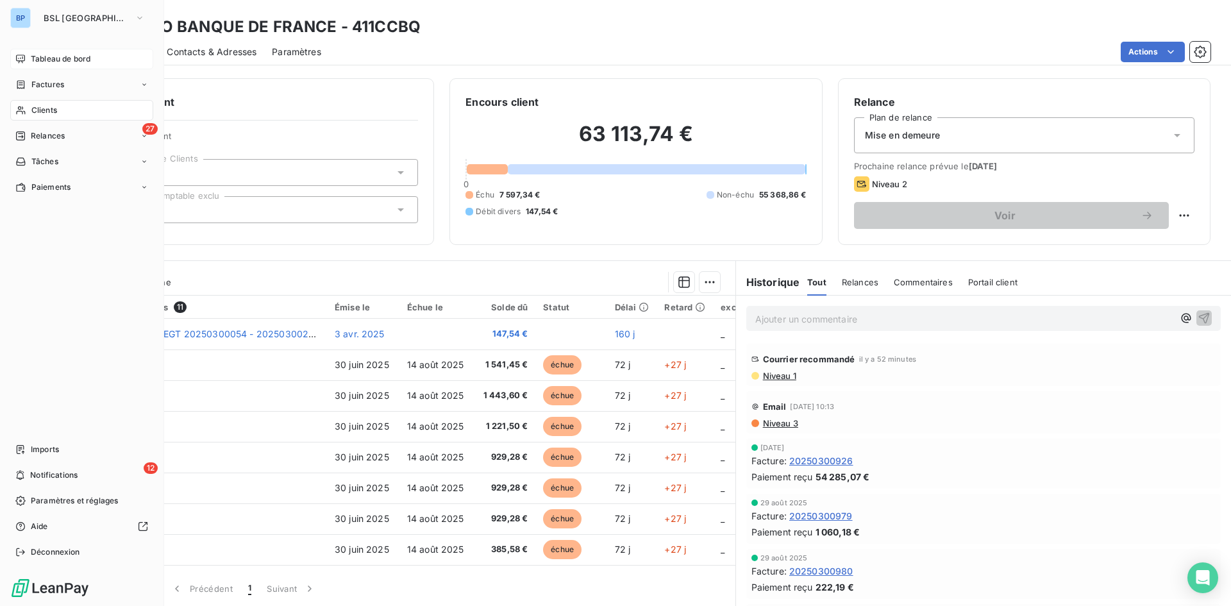
click at [56, 63] on span "Tableau de bord" at bounding box center [61, 59] width 60 height 12
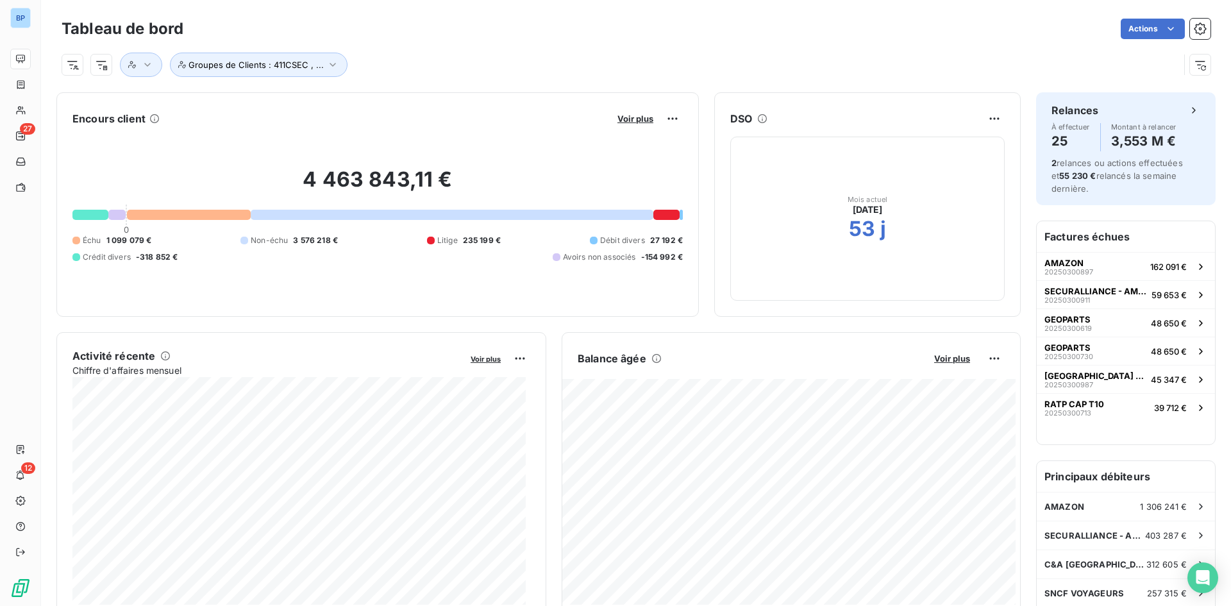
click at [805, 58] on div "Groupes de Clients : 411CSEC , ..." at bounding box center [620, 65] width 1117 height 24
click at [899, 66] on div "Groupes de Clients : 411CSEC , ..." at bounding box center [620, 65] width 1117 height 24
click at [898, 66] on div "Groupes de Clients : 411CSEC , ..." at bounding box center [620, 65] width 1117 height 24
click at [917, 84] on div "Tableau de bord Actions Groupes de Clients : 411CSEC , ..." at bounding box center [636, 42] width 1190 height 85
click at [865, 65] on div "Groupes de Clients : 411CSEC , ..." at bounding box center [620, 65] width 1117 height 24
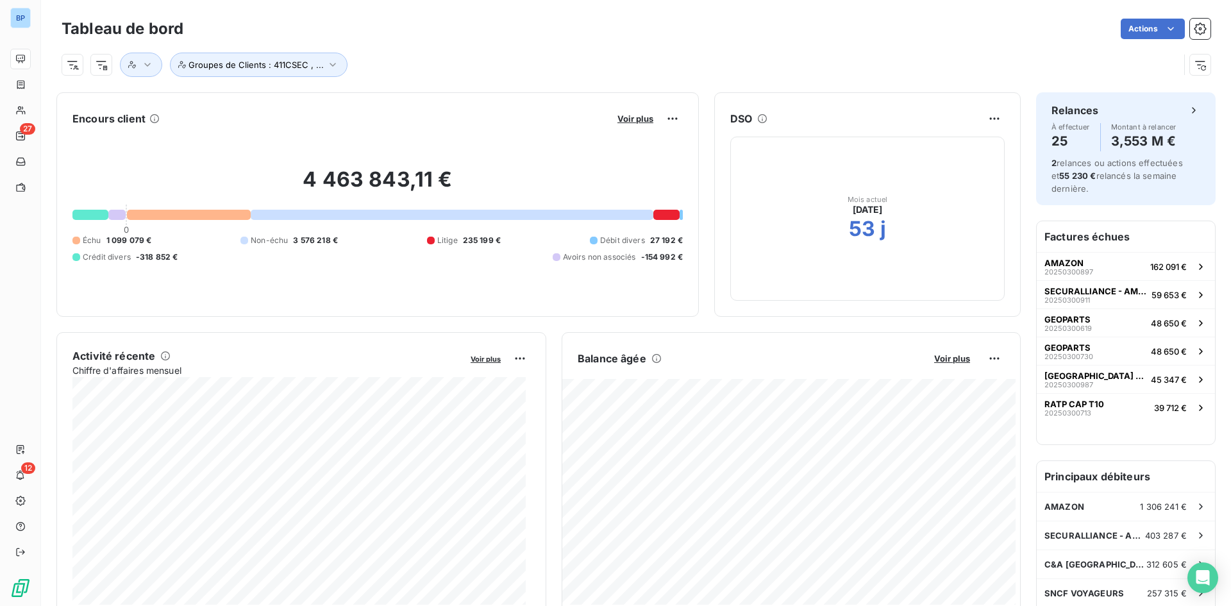
click at [711, 51] on div "Groupes de Clients : 411CSEC , ..." at bounding box center [636, 59] width 1149 height 35
click at [388, 21] on div "Actions" at bounding box center [704, 29] width 1011 height 21
click at [863, 15] on div "Tableau de bord Actions" at bounding box center [636, 28] width 1149 height 27
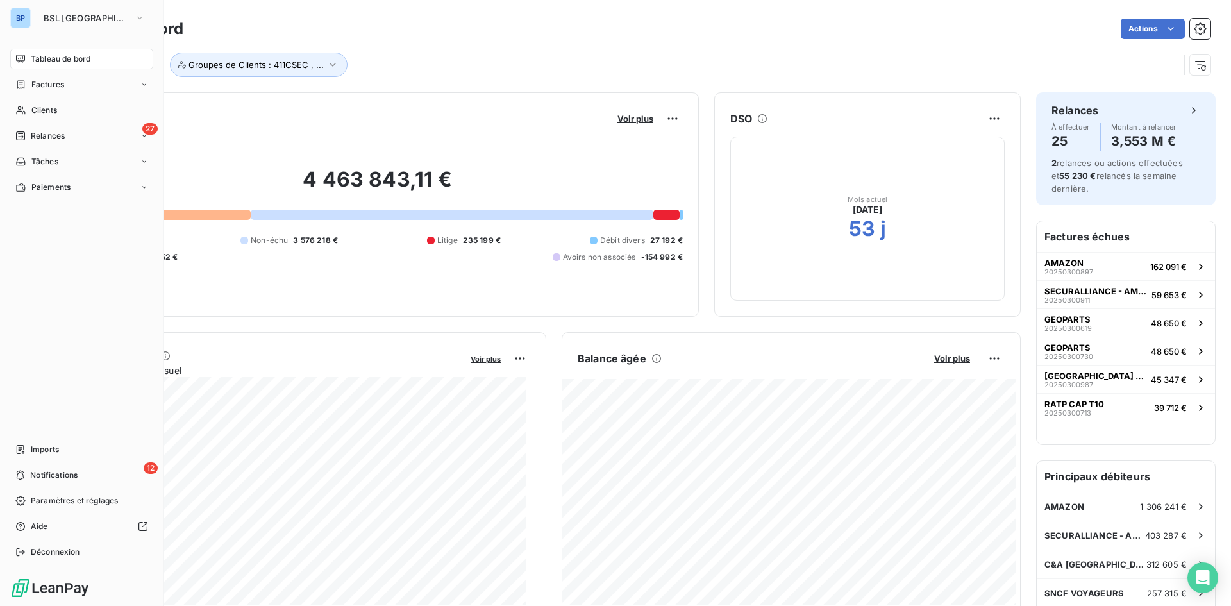
click at [79, 59] on span "Tableau de bord" at bounding box center [61, 59] width 60 height 12
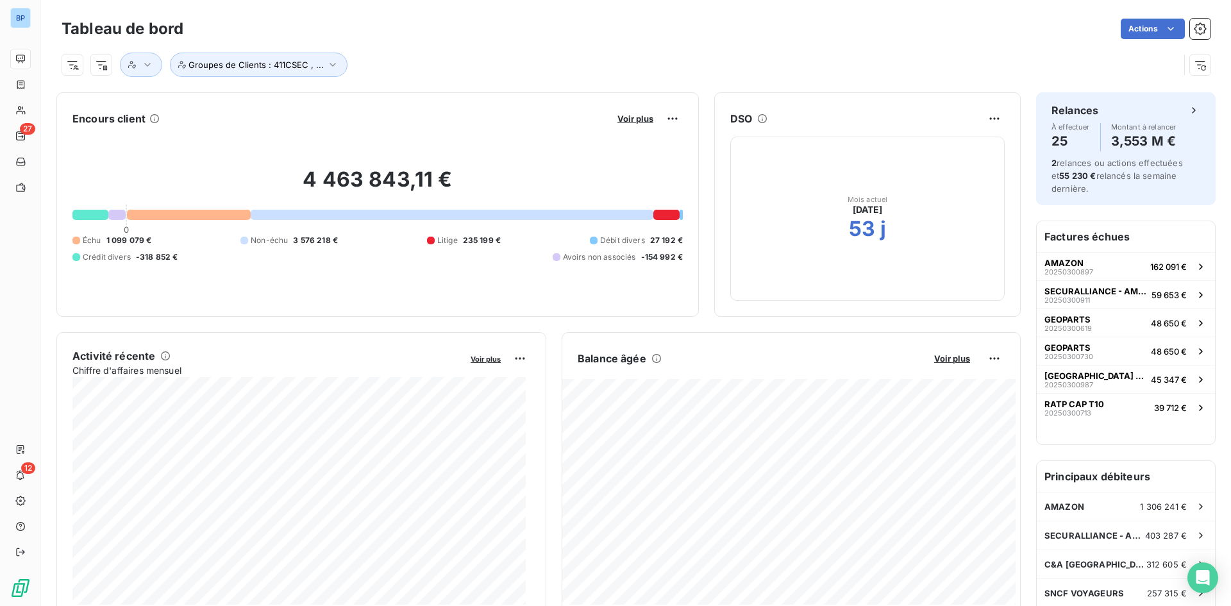
click at [419, 49] on div "Groupes de Clients : 411CSEC , ..." at bounding box center [636, 59] width 1149 height 35
click at [569, 45] on div "Groupes de Clients : 411CSEC , ..." at bounding box center [636, 59] width 1149 height 35
click at [211, 37] on div "Actions" at bounding box center [704, 29] width 1011 height 21
drag, startPoint x: 110, startPoint y: 34, endPoint x: 72, endPoint y: 35, distance: 37.8
click at [72, 35] on div "Tableau de bord Actions" at bounding box center [636, 28] width 1149 height 27
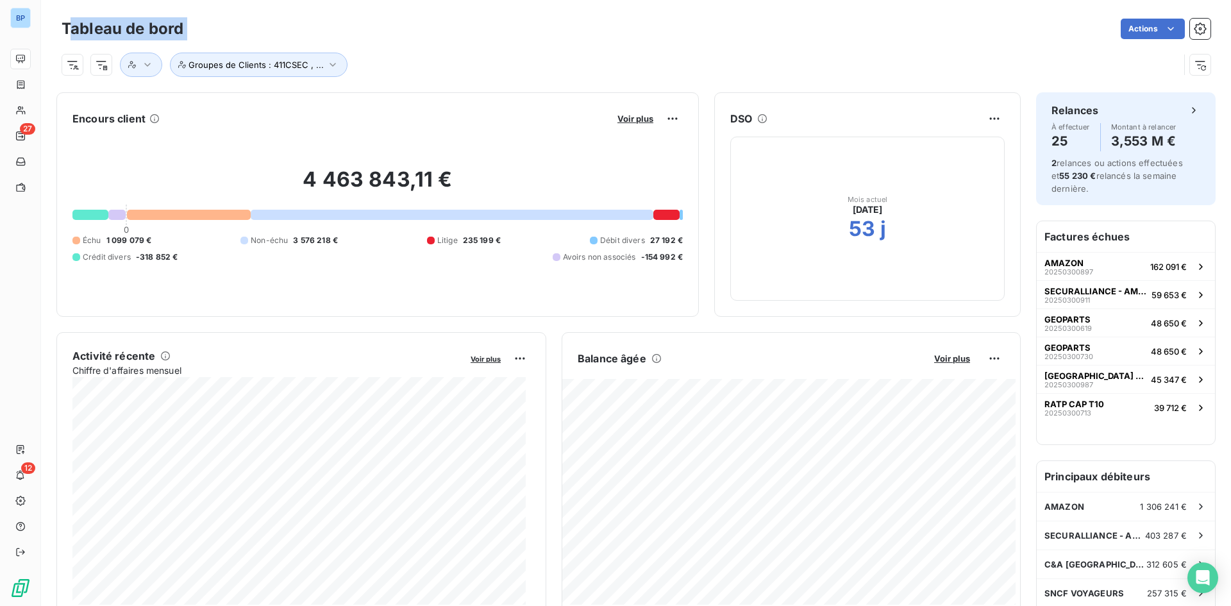
click at [240, 17] on div "Tableau de bord Actions" at bounding box center [636, 28] width 1149 height 27
click at [742, 64] on div "Groupes de Clients : 411CSEC , ..." at bounding box center [620, 65] width 1117 height 24
click at [743, 69] on div "Groupes de Clients : 411CSEC , ..." at bounding box center [620, 65] width 1117 height 24
click at [691, 44] on div "Groupes de Clients : 411CSEC , ..." at bounding box center [636, 59] width 1149 height 35
click at [613, 27] on div "Actions" at bounding box center [704, 29] width 1011 height 21
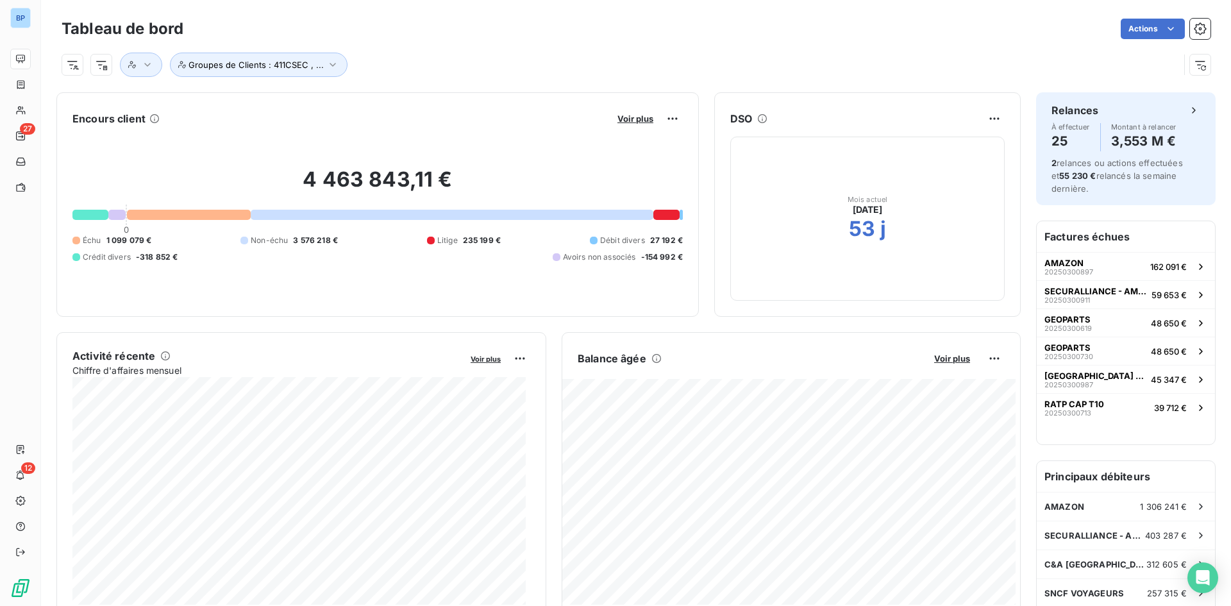
click at [776, 47] on div "Groupes de Clients : 411CSEC , ..." at bounding box center [636, 59] width 1149 height 35
click at [737, 74] on div "Groupes de Clients : 411CSEC , ..." at bounding box center [620, 65] width 1117 height 24
click at [676, 83] on div "Tableau de bord Actions Groupes de Clients : 411CSEC , ..." at bounding box center [636, 42] width 1190 height 85
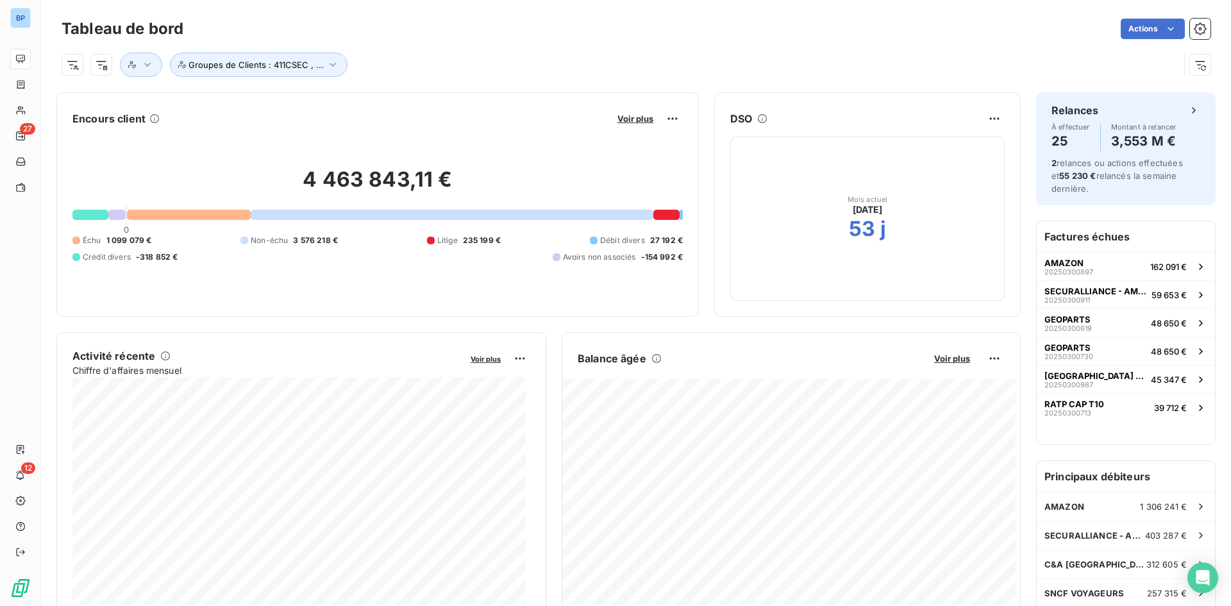
click at [859, 99] on div "DSO Mois actuel [DATE] 53 j" at bounding box center [867, 204] width 306 height 224
click at [858, 99] on div "DSO Mois actuel [DATE] 53 j" at bounding box center [867, 204] width 306 height 224
click at [993, 112] on html "BP 27 12 Tableau de bord Actions Groupes de Clients : 411CSEC , ... Encours cli…" at bounding box center [615, 303] width 1231 height 606
click at [871, 78] on html "BP 27 12 Tableau de bord Actions Groupes de Clients : 411CSEC , ... Encours cli…" at bounding box center [615, 303] width 1231 height 606
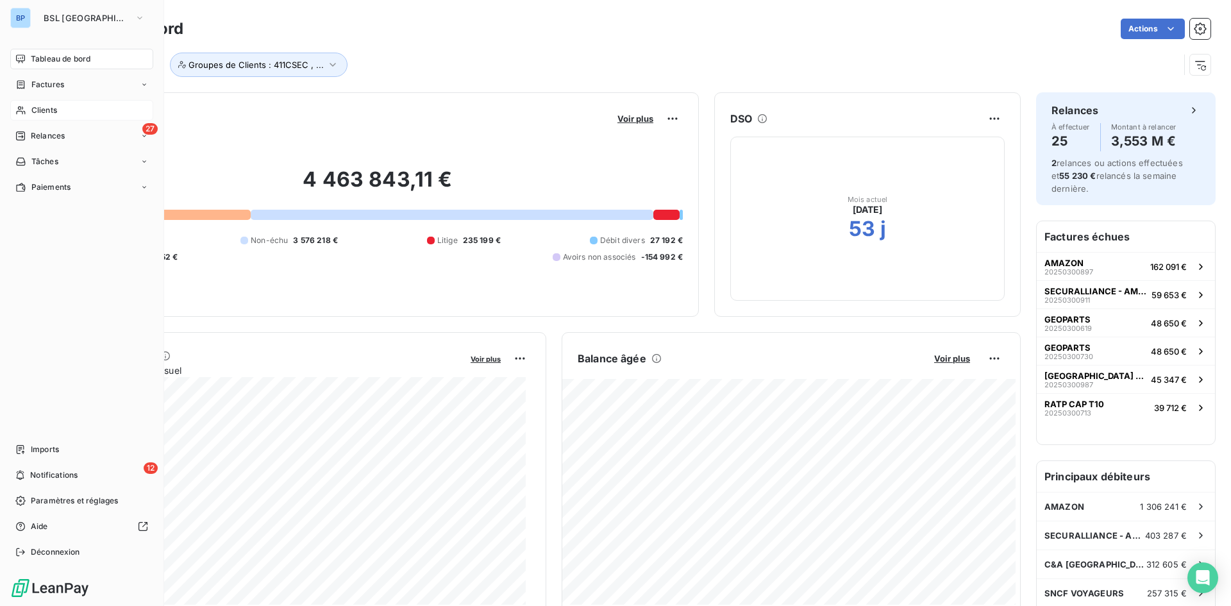
click at [37, 110] on span "Clients" at bounding box center [44, 110] width 26 height 12
click at [50, 110] on span "Clients" at bounding box center [44, 110] width 26 height 12
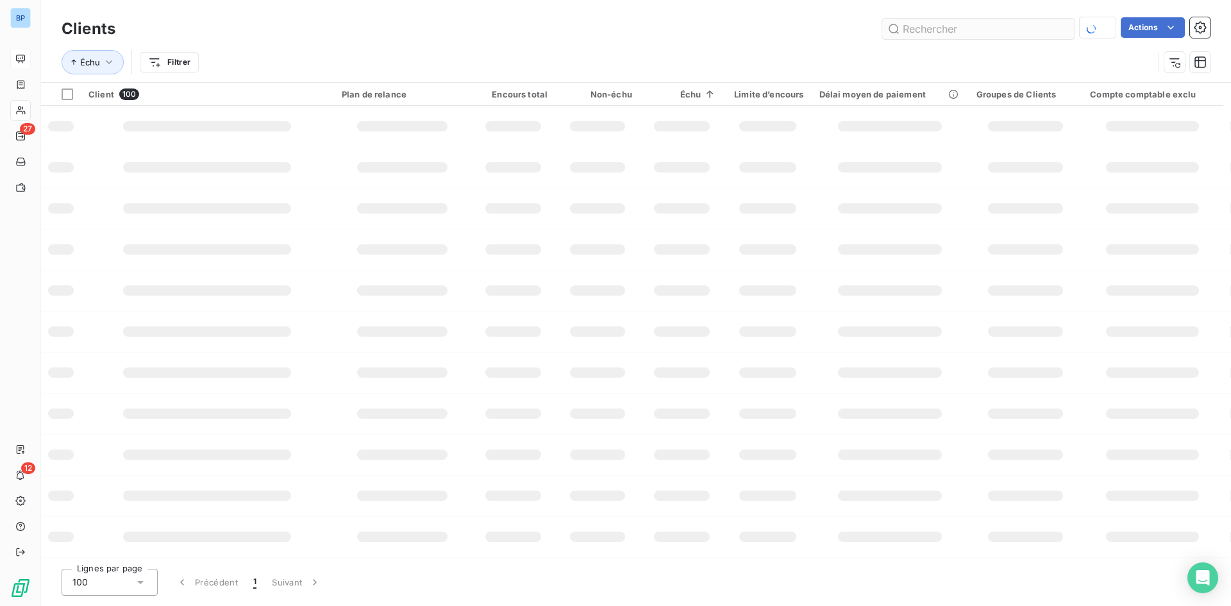
click at [921, 33] on input "text" at bounding box center [978, 29] width 192 height 21
drag, startPoint x: 936, startPoint y: 27, endPoint x: 790, endPoint y: 28, distance: 146.8
click at [790, 28] on div "client Actions" at bounding box center [670, 28] width 1079 height 22
click at [958, 24] on input "client" at bounding box center [978, 29] width 192 height 21
click at [513, 36] on div "client Actions" at bounding box center [670, 28] width 1079 height 22
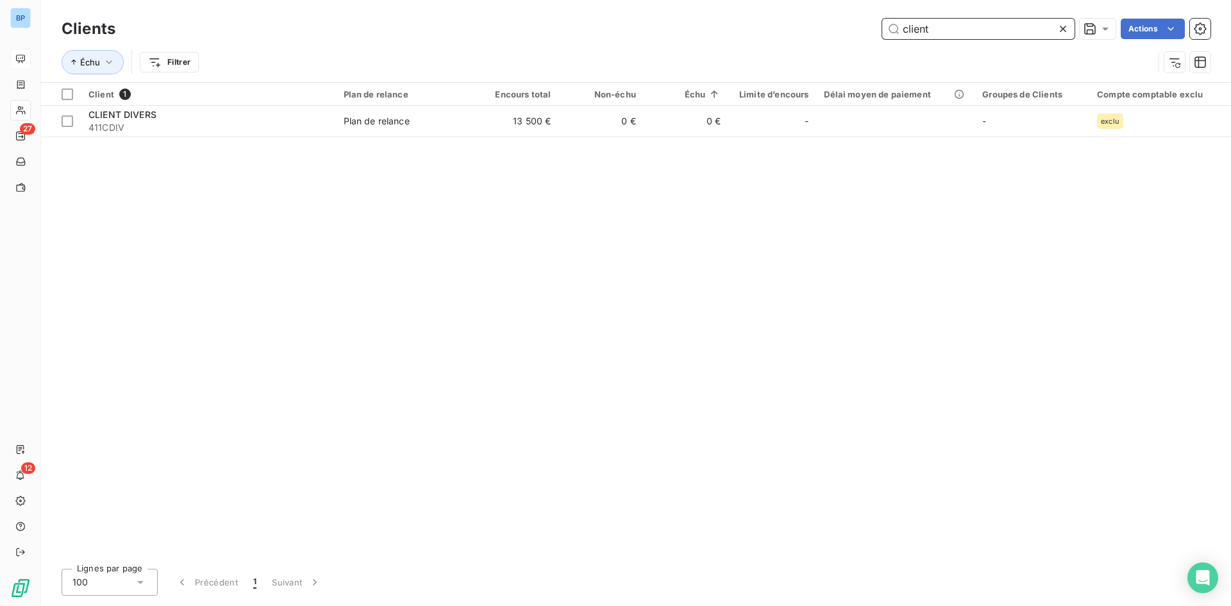
drag, startPoint x: 986, startPoint y: 35, endPoint x: 709, endPoint y: 33, distance: 276.9
click at [709, 33] on div "client Actions" at bounding box center [670, 29] width 1079 height 21
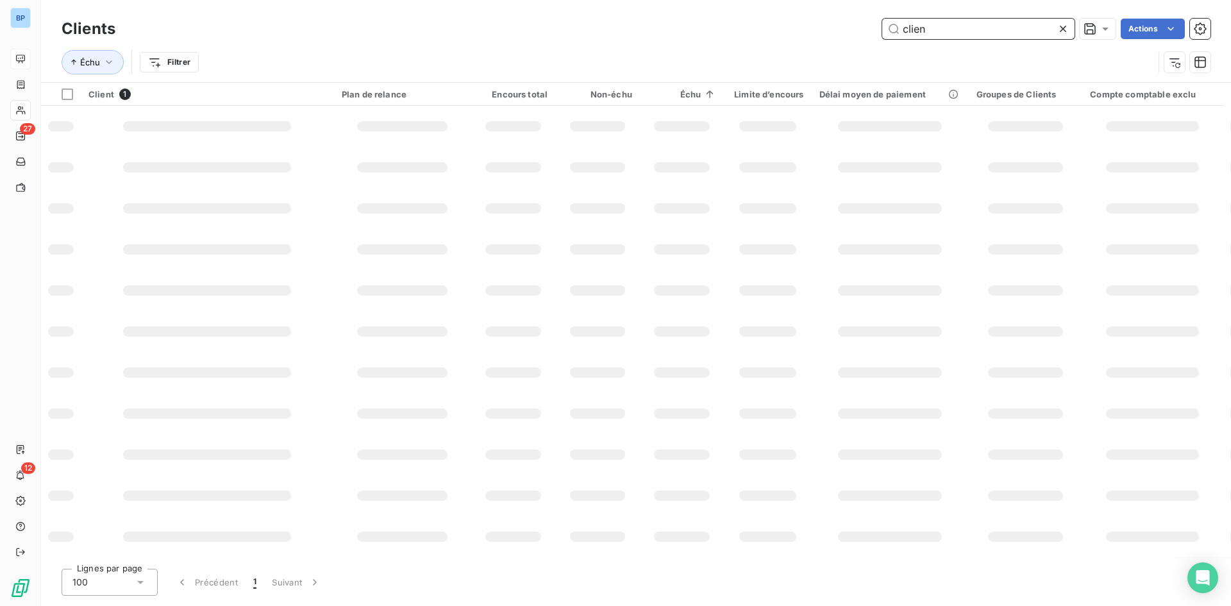
type input "client"
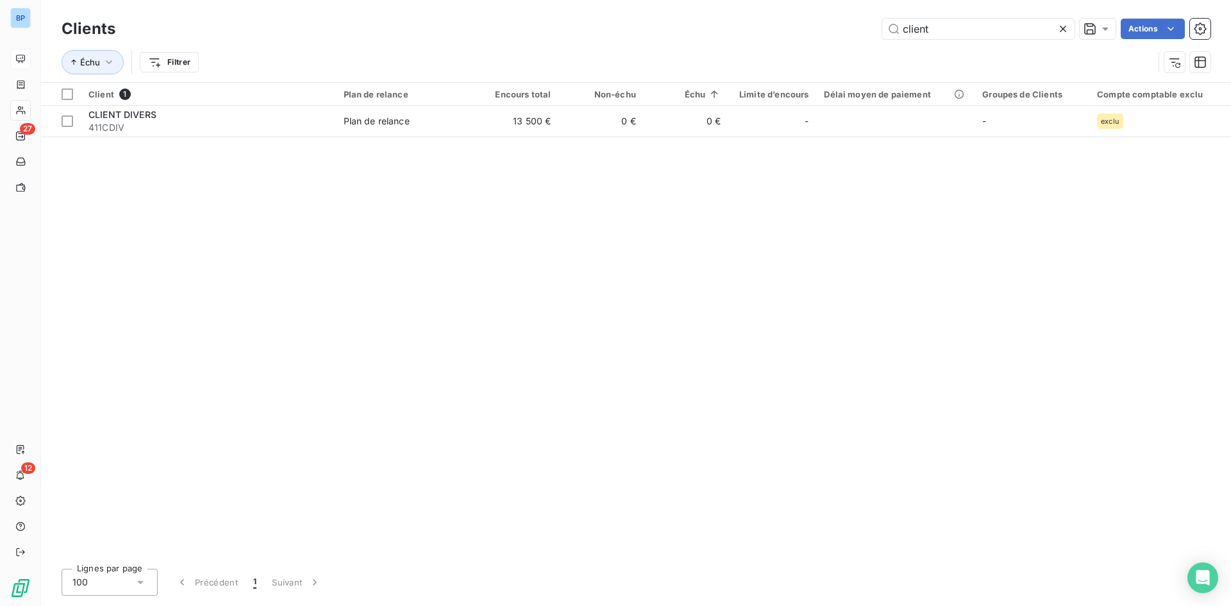
click at [1065, 26] on icon at bounding box center [1062, 28] width 13 height 13
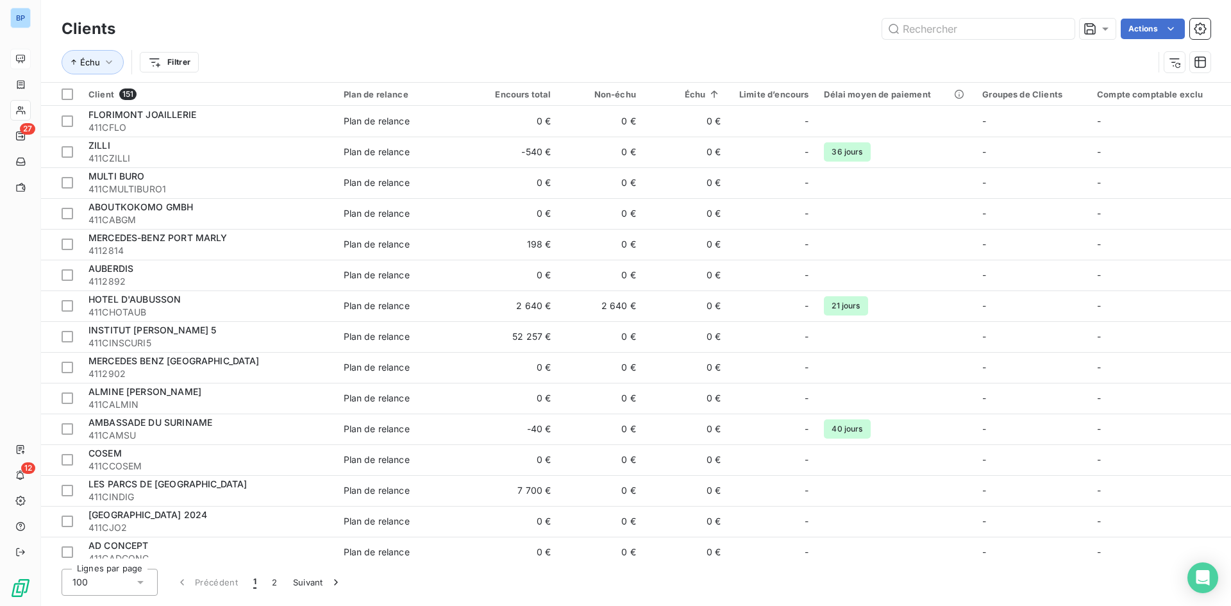
click at [661, 29] on div "Actions" at bounding box center [670, 29] width 1079 height 21
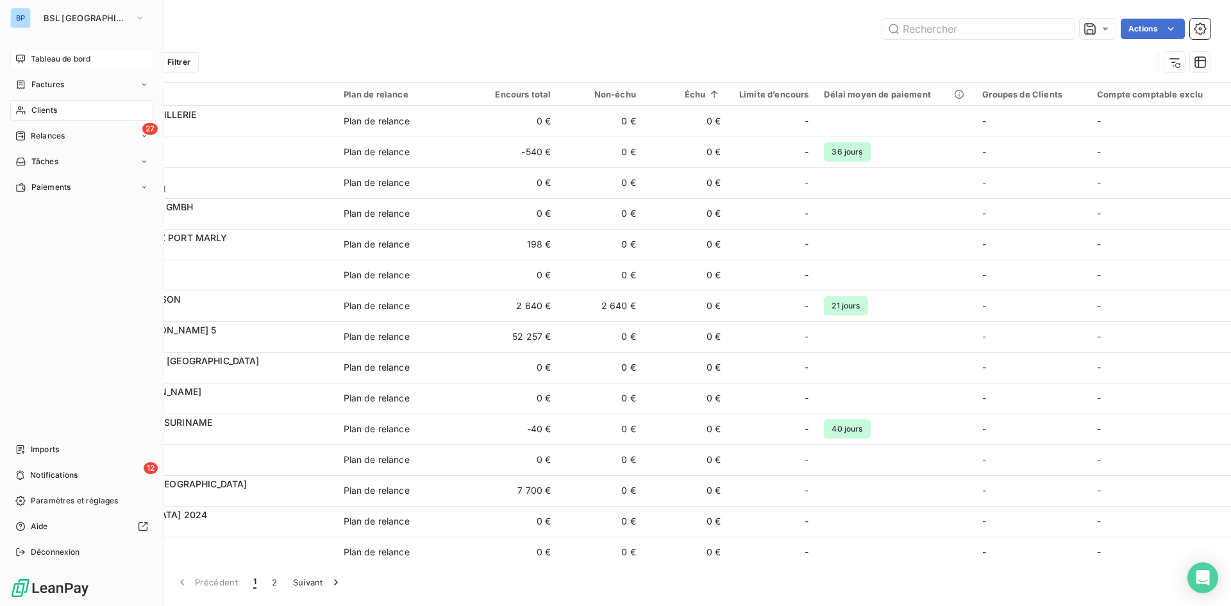
click at [56, 56] on span "Tableau de bord" at bounding box center [61, 59] width 60 height 12
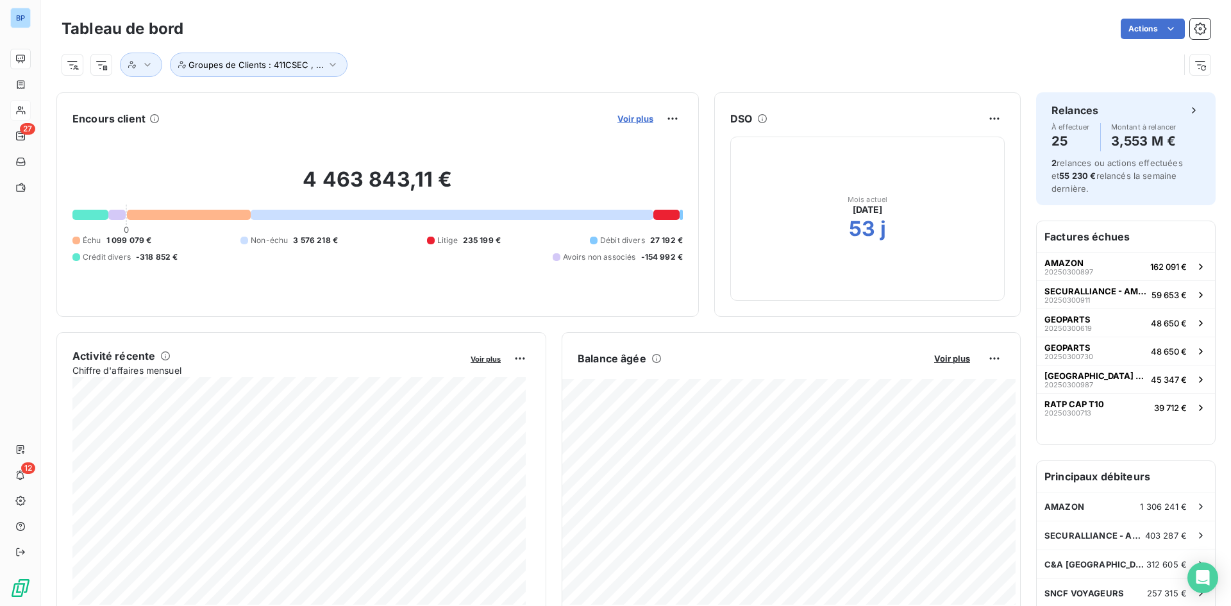
click at [633, 119] on span "Voir plus" at bounding box center [635, 118] width 36 height 10
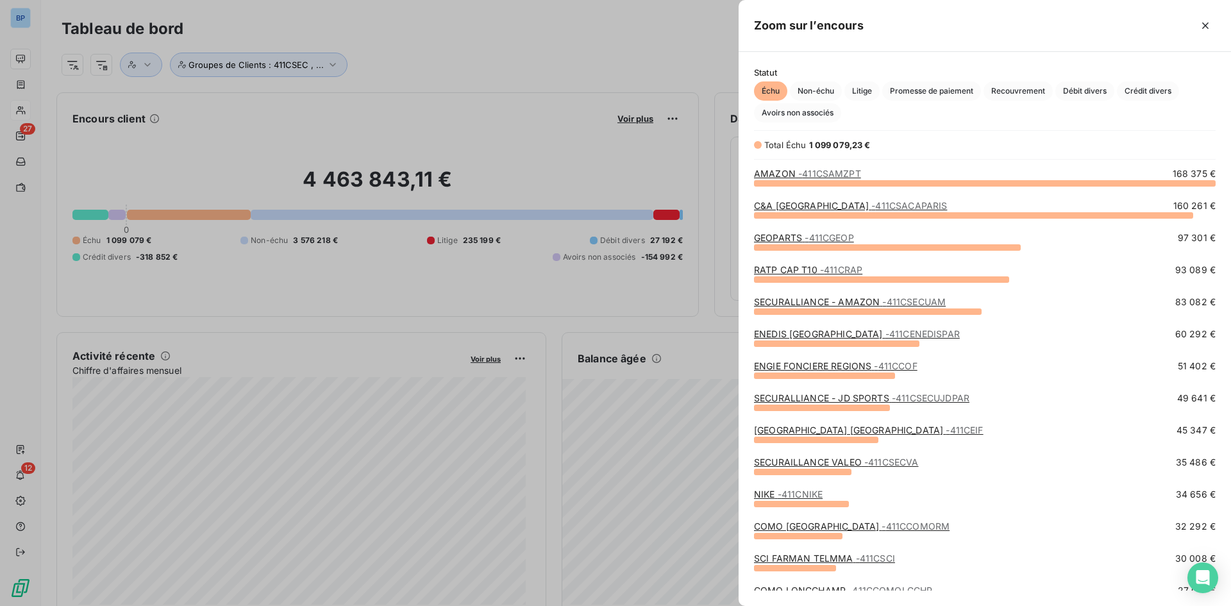
click at [431, 56] on div at bounding box center [615, 303] width 1231 height 606
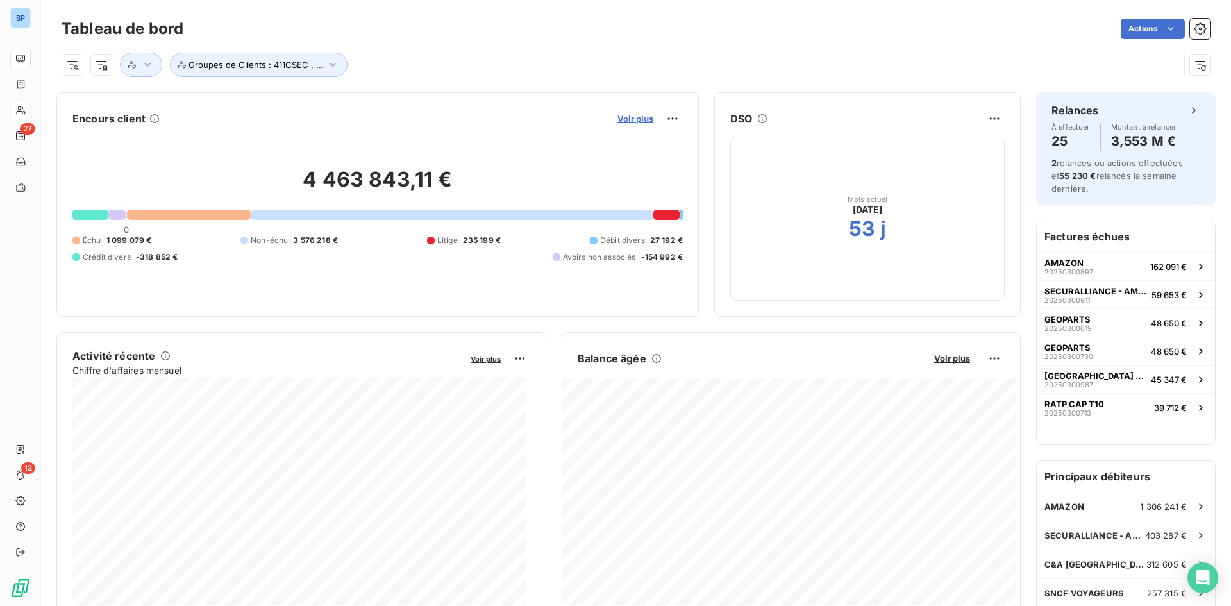
click at [617, 115] on span "Voir plus" at bounding box center [635, 118] width 36 height 10
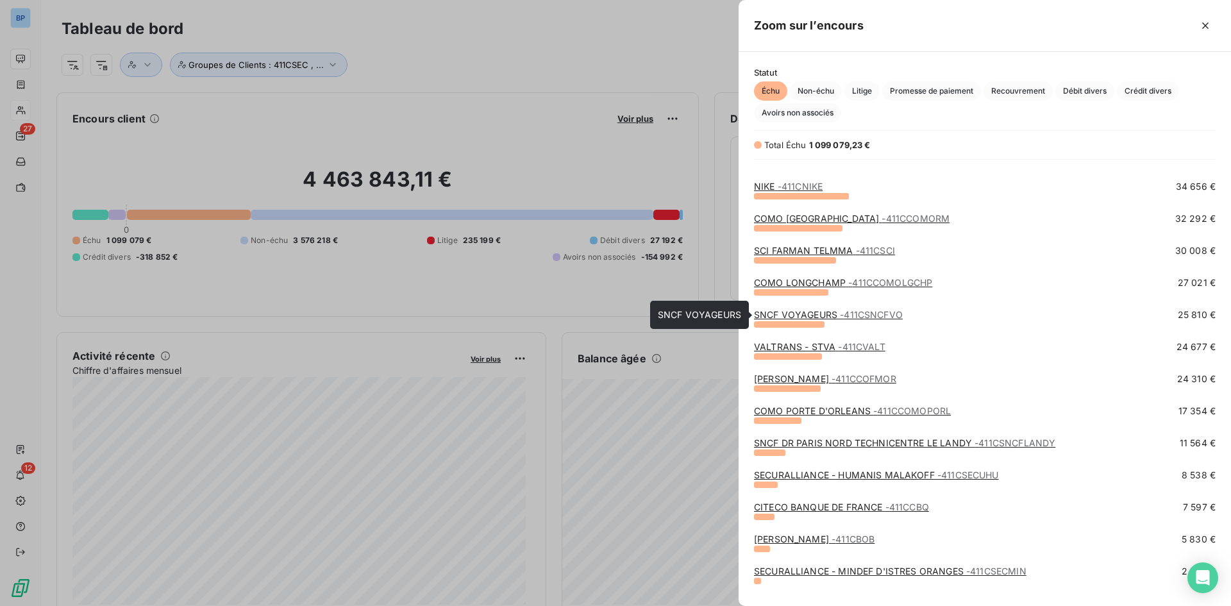
scroll to position [244, 0]
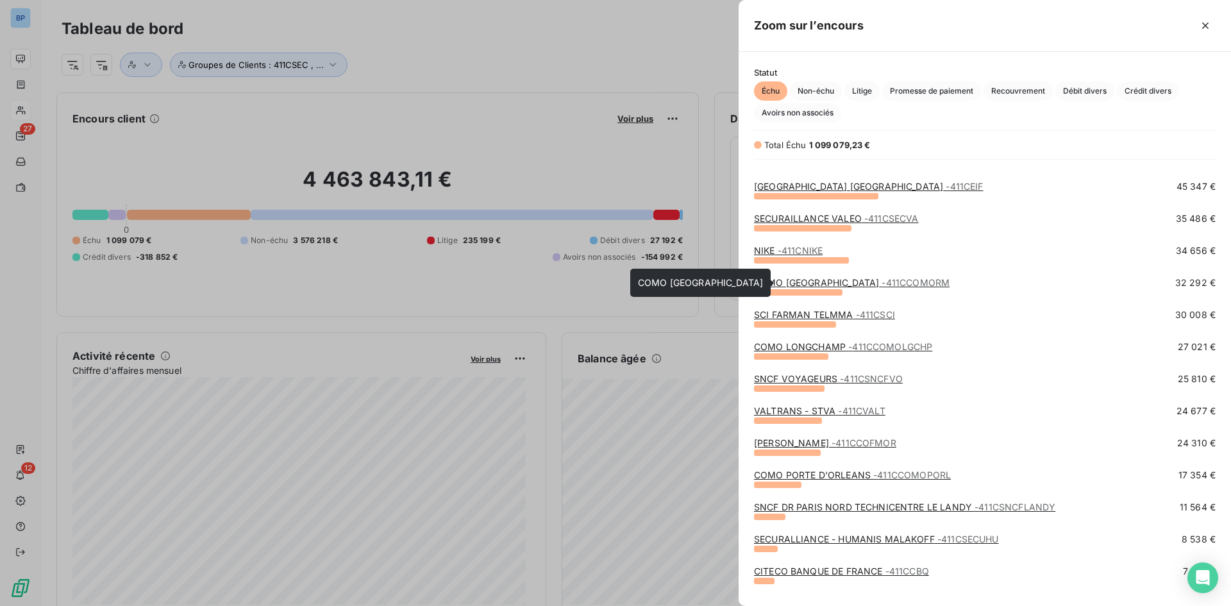
click at [829, 278] on link "COMO BRAND CENTER - 411CCOMORM" at bounding box center [851, 282] width 195 height 11
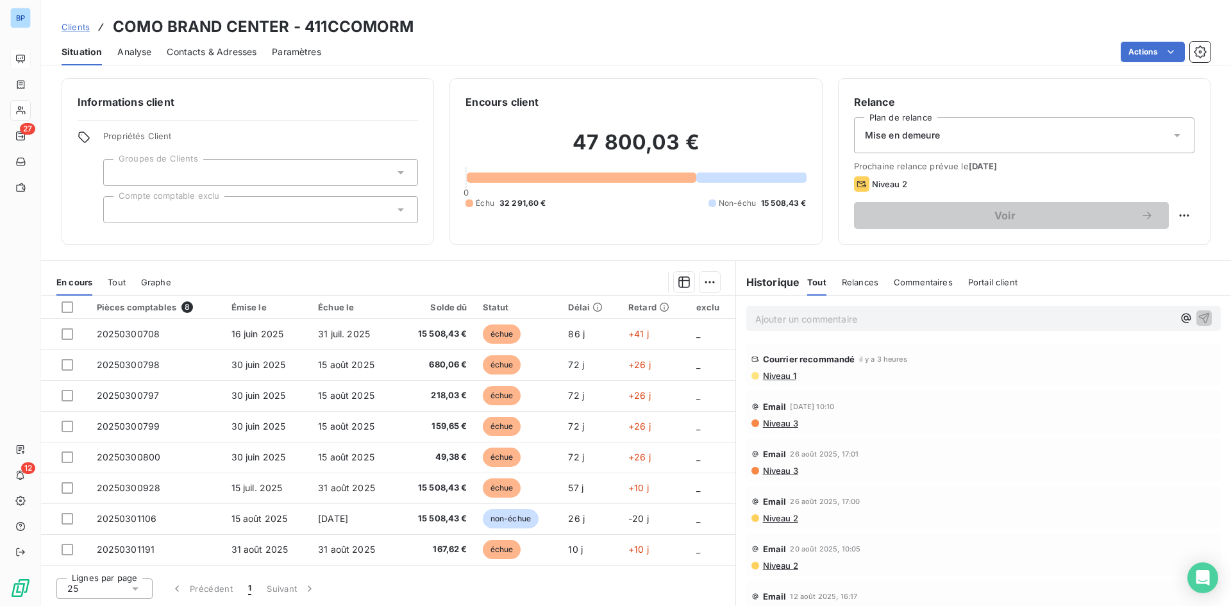
click at [772, 376] on span "Niveau 1" at bounding box center [778, 375] width 35 height 10
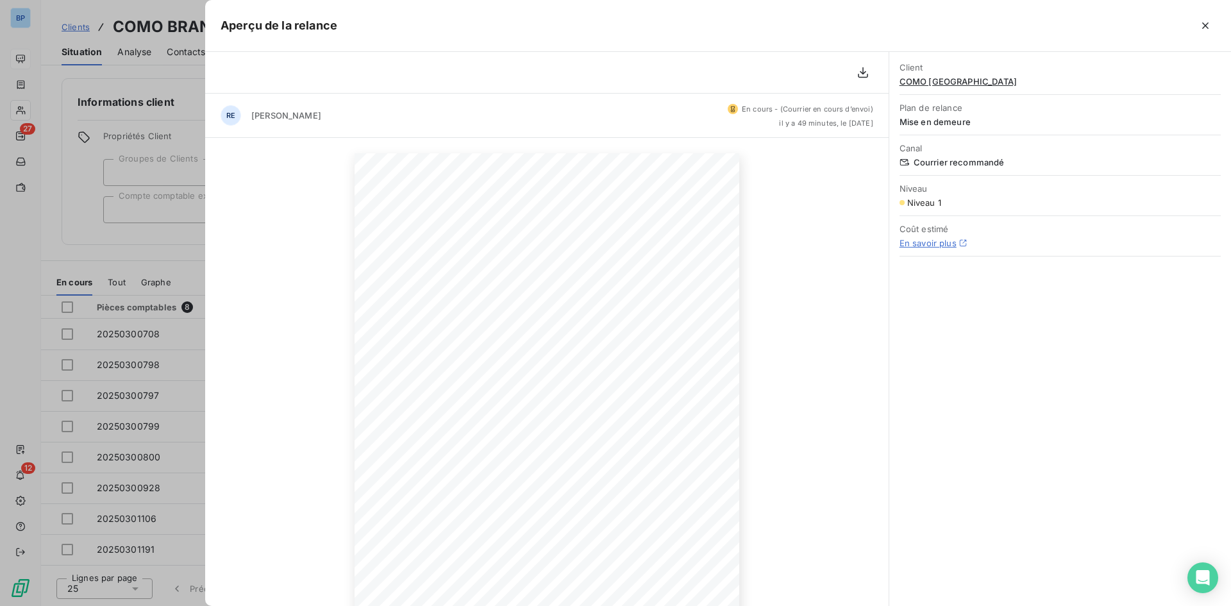
click at [949, 148] on span "Canal" at bounding box center [1059, 148] width 321 height 10
click at [1209, 24] on icon "button" at bounding box center [1205, 25] width 13 height 13
